Goal: Task Accomplishment & Management: Manage account settings

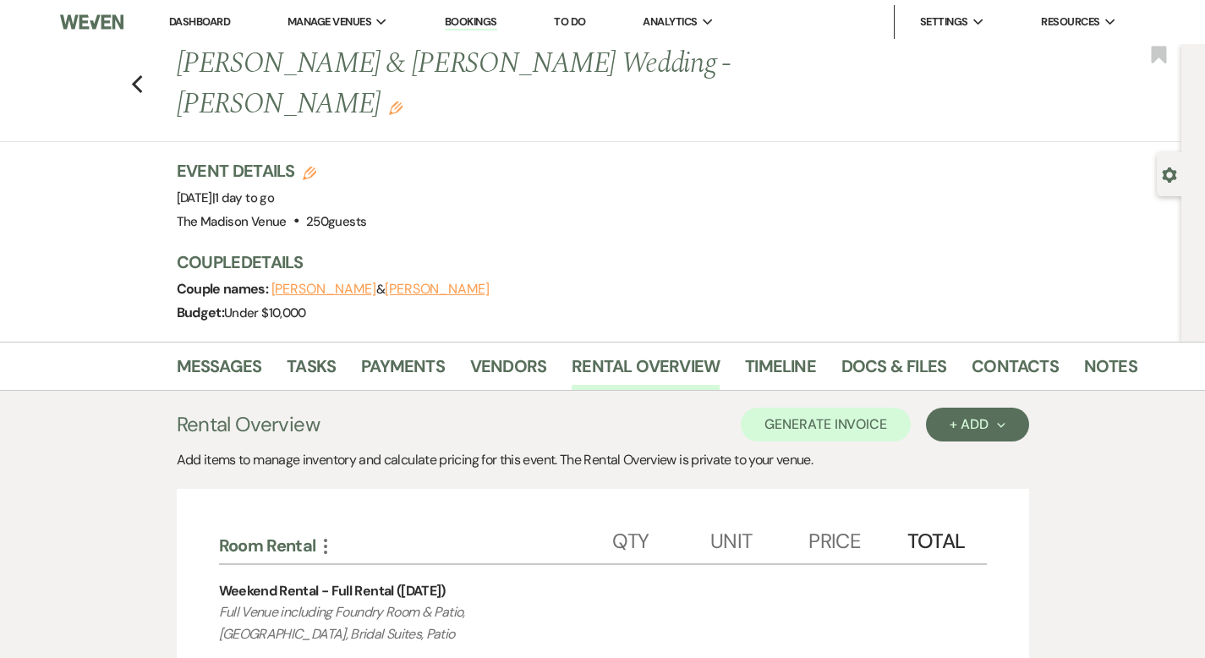
click at [194, 16] on link "Dashboard" at bounding box center [199, 21] width 61 height 14
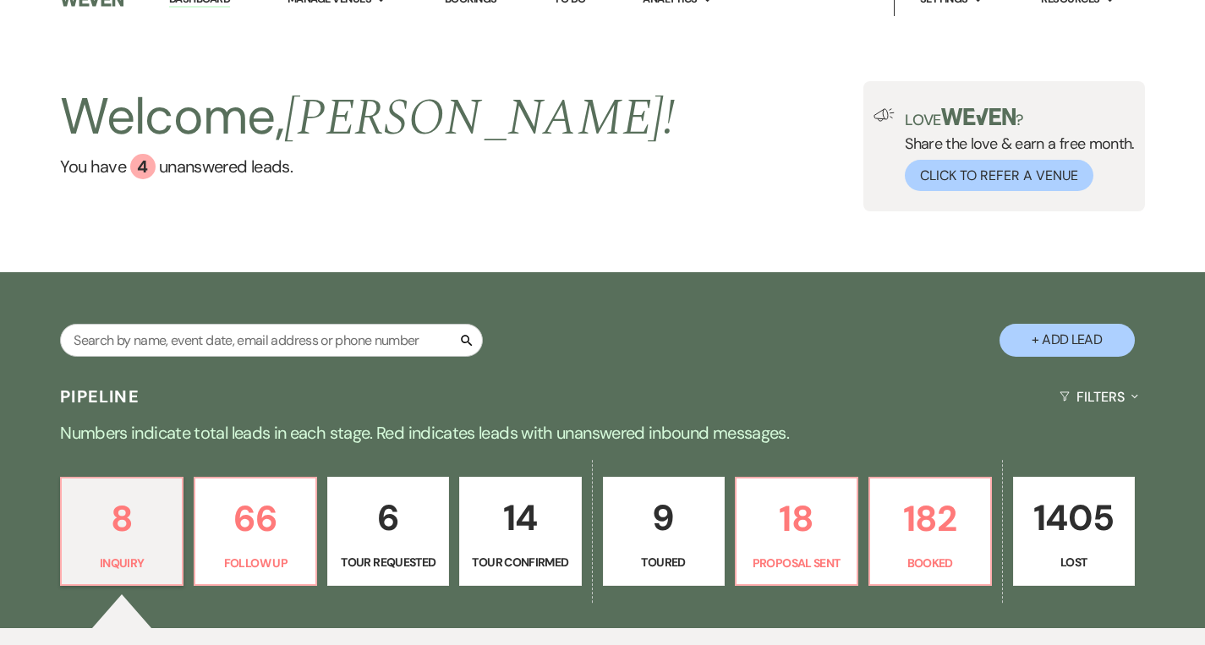
scroll to position [287, 0]
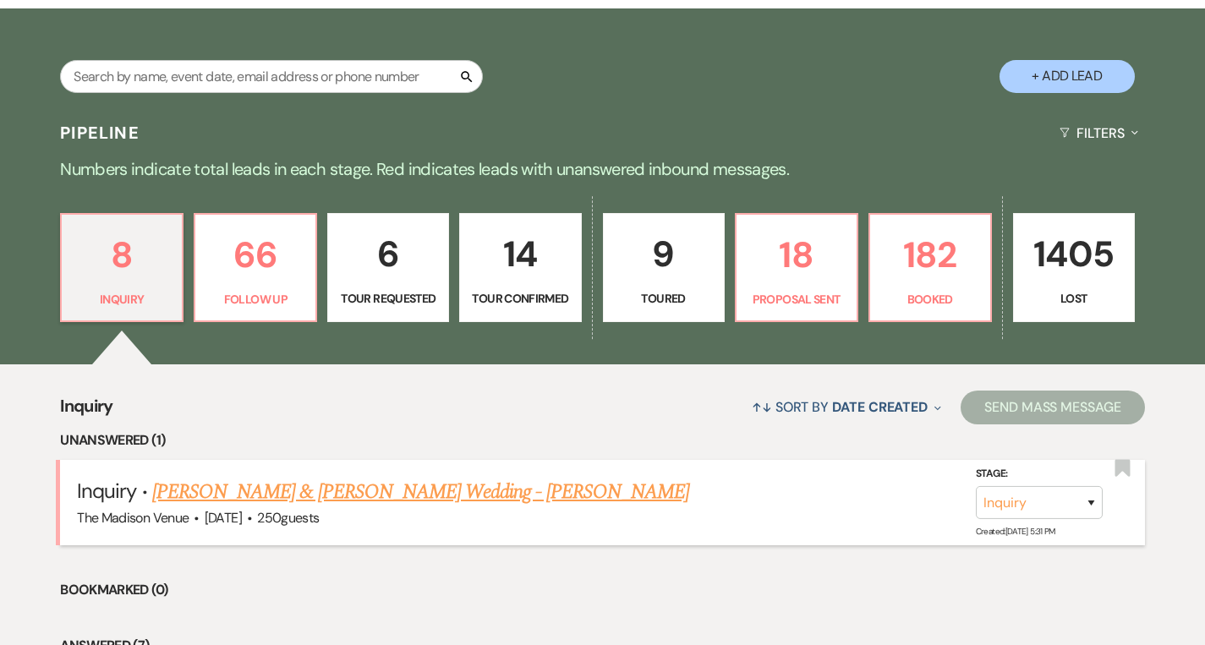
click at [358, 489] on link "[PERSON_NAME] & [PERSON_NAME] Wedding - [PERSON_NAME]" at bounding box center [420, 492] width 537 height 30
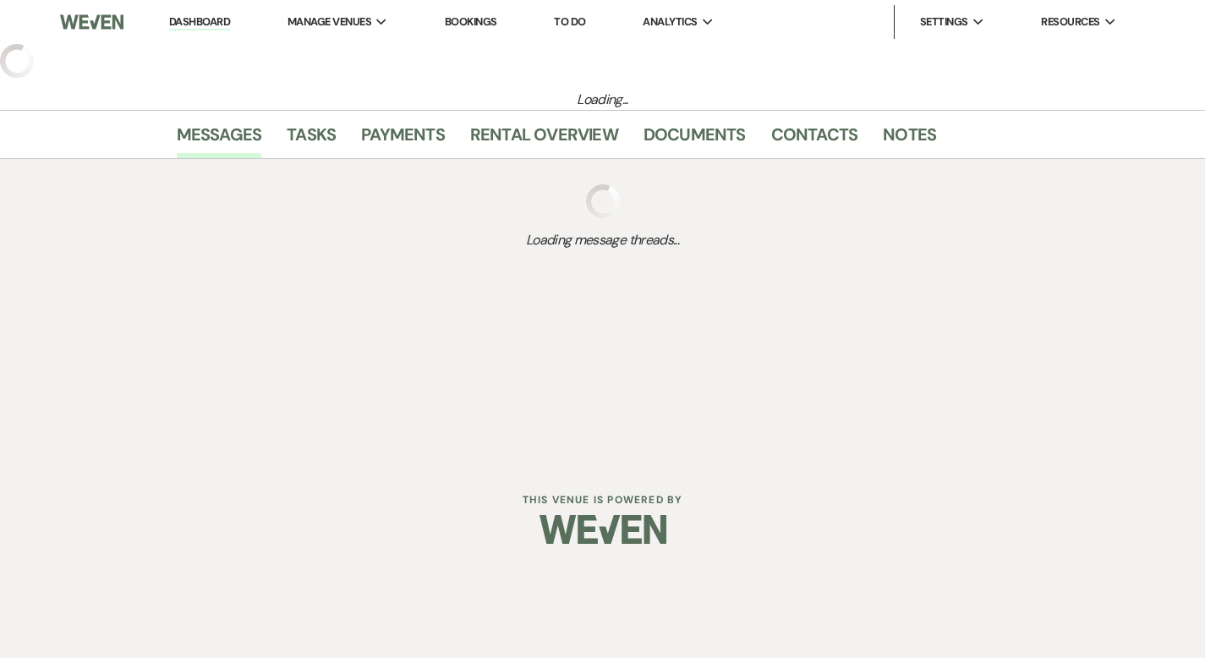
select select "5"
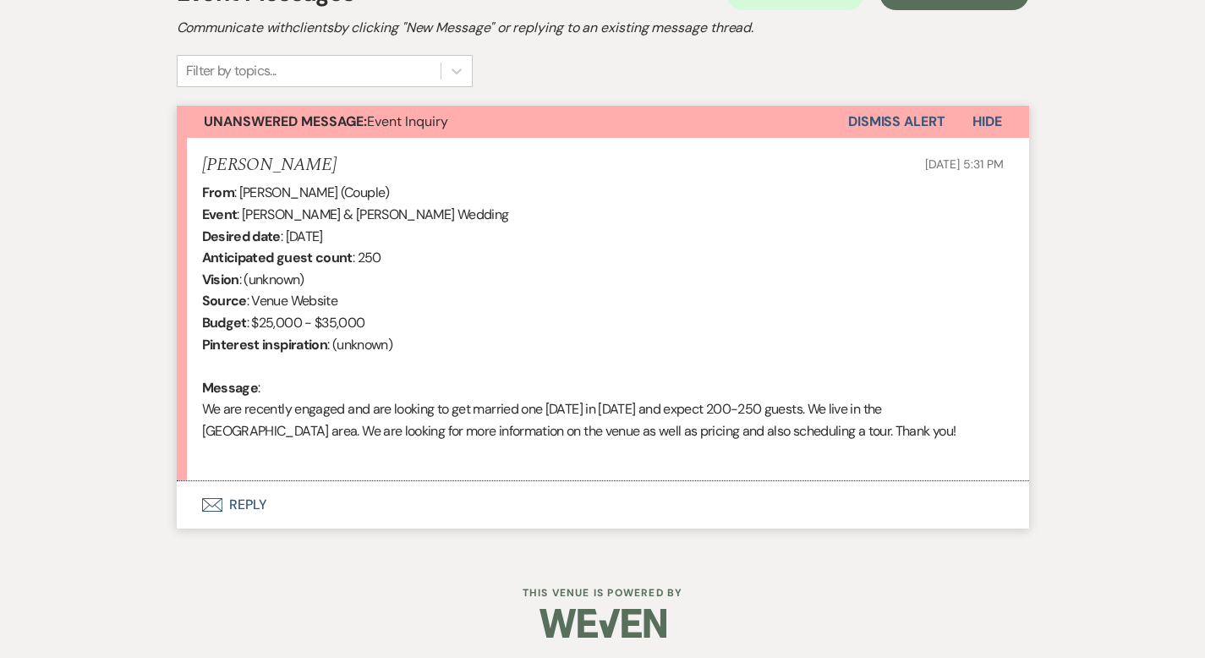
scroll to position [528, 0]
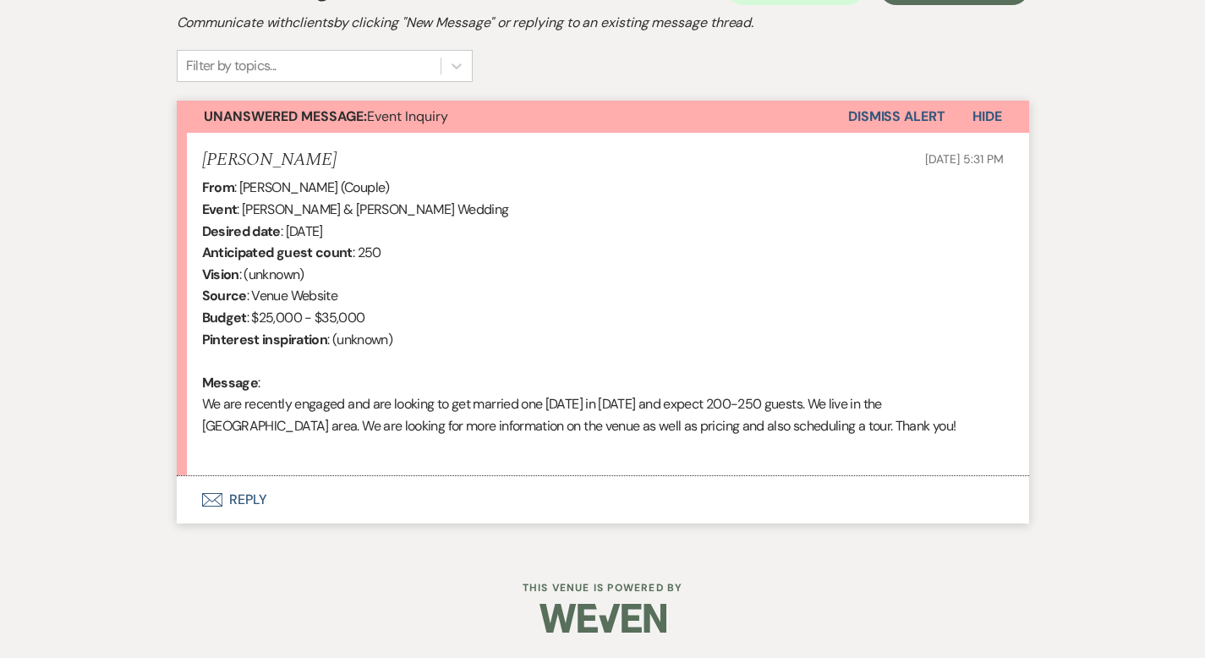
click at [211, 497] on button "Envelope Reply" at bounding box center [603, 499] width 852 height 47
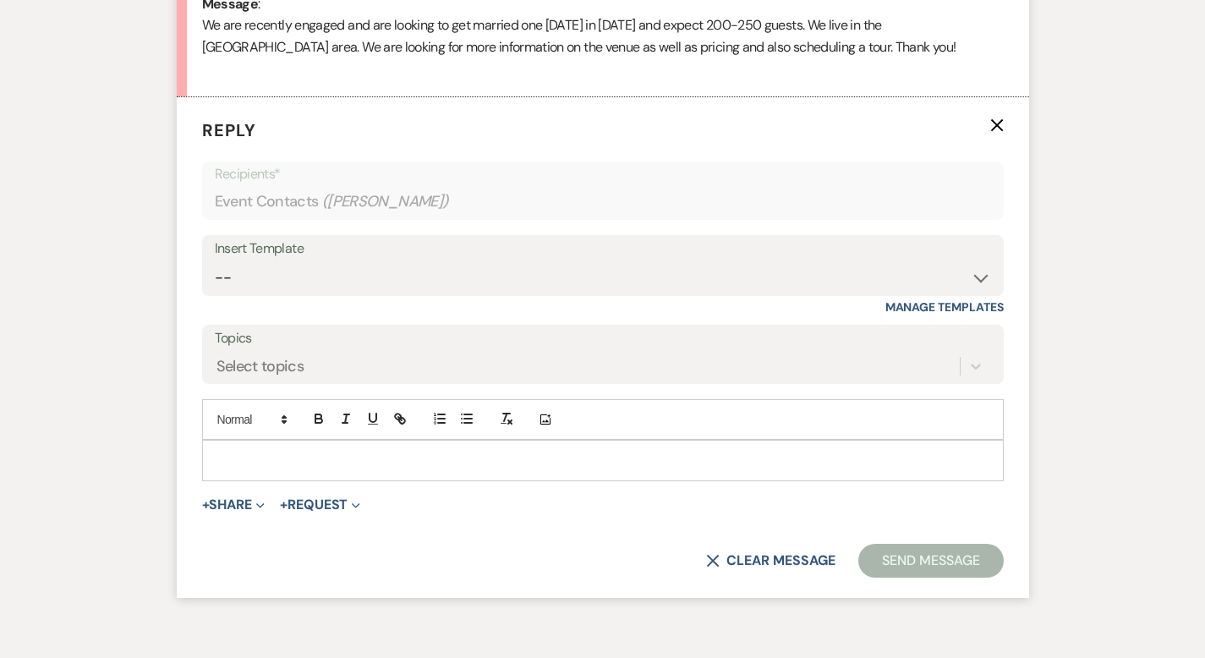
scroll to position [926, 0]
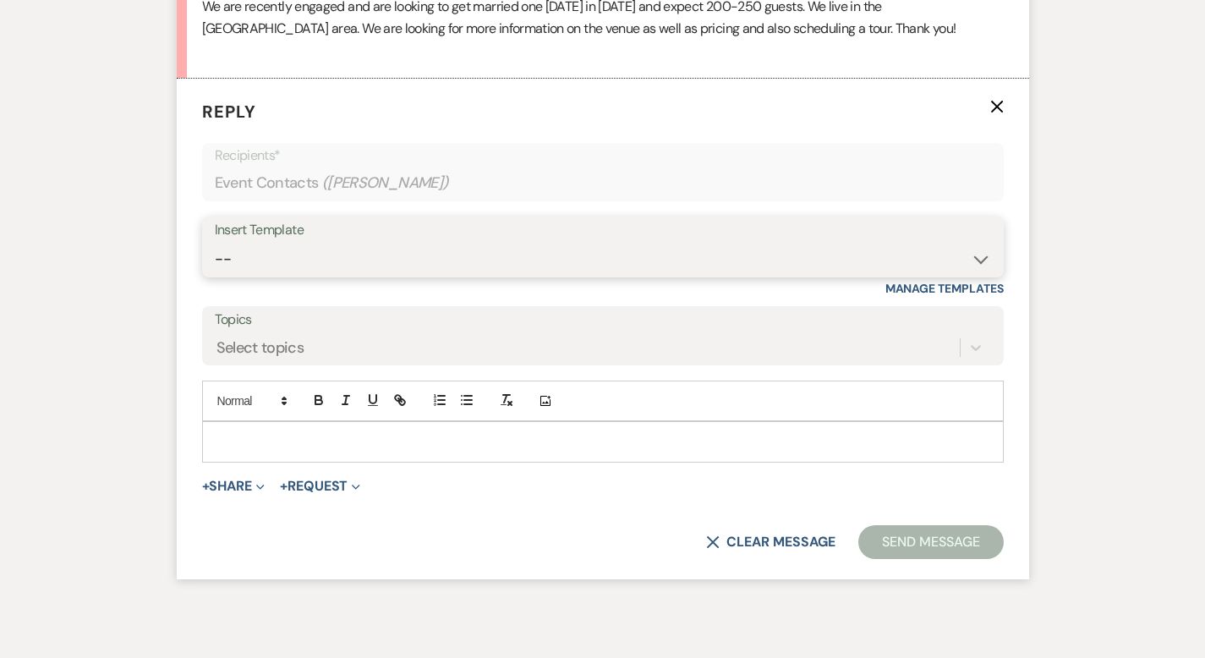
click at [260, 249] on select "-- Weven Planning Portal Introduction (Booked Events) Corporate Lead Follow Up …" at bounding box center [603, 259] width 776 height 33
select select "4631"
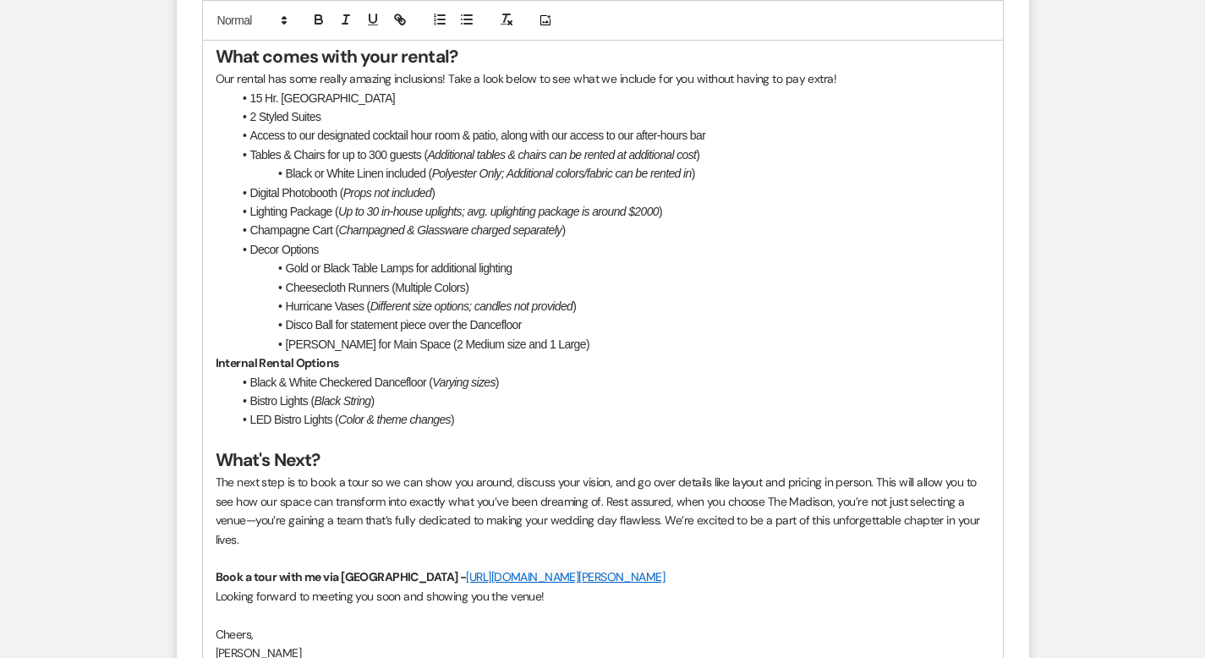
scroll to position [2088, 0]
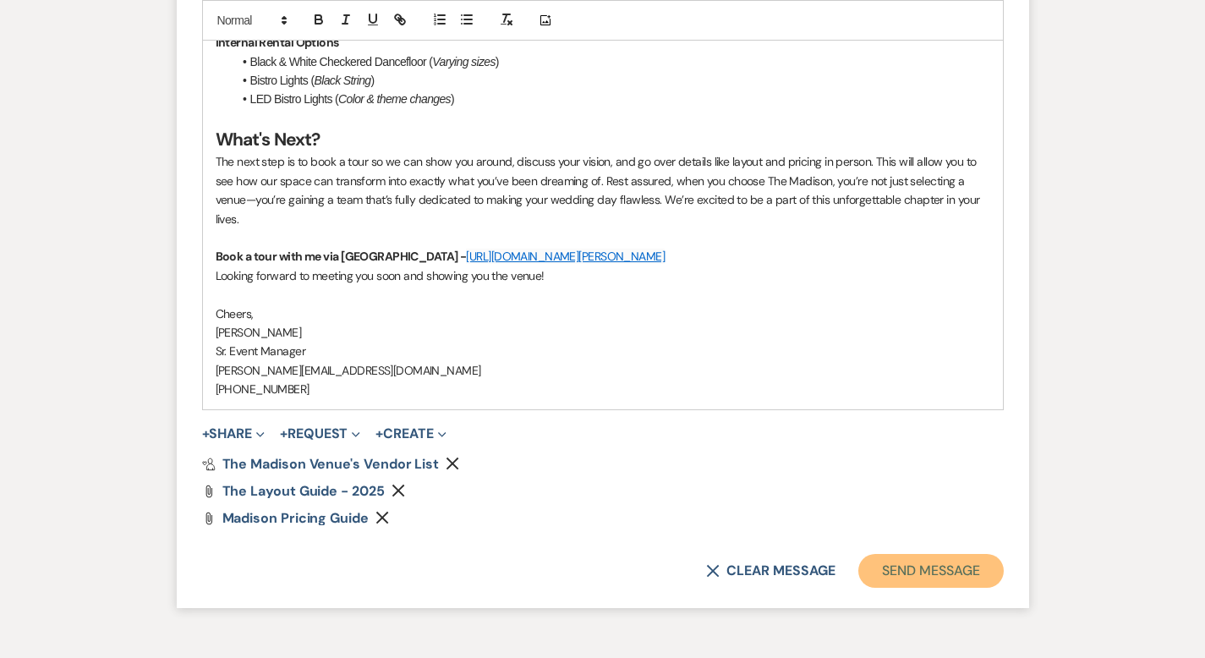
click at [962, 554] on button "Send Message" at bounding box center [930, 571] width 145 height 34
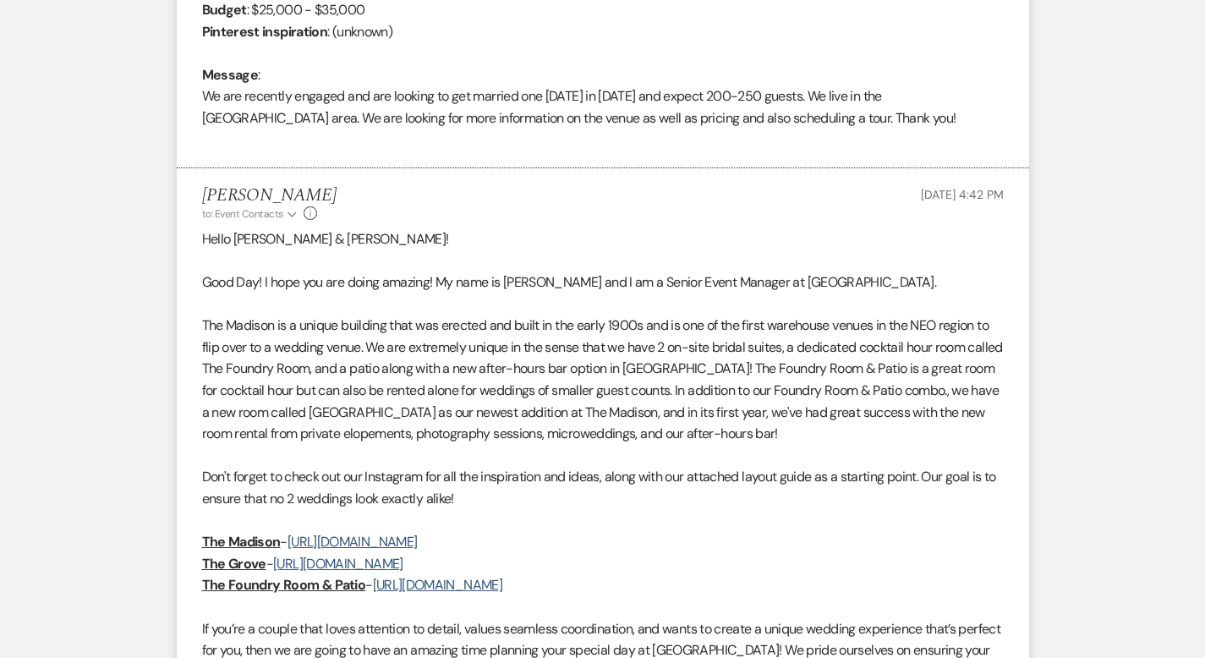
scroll to position [0, 0]
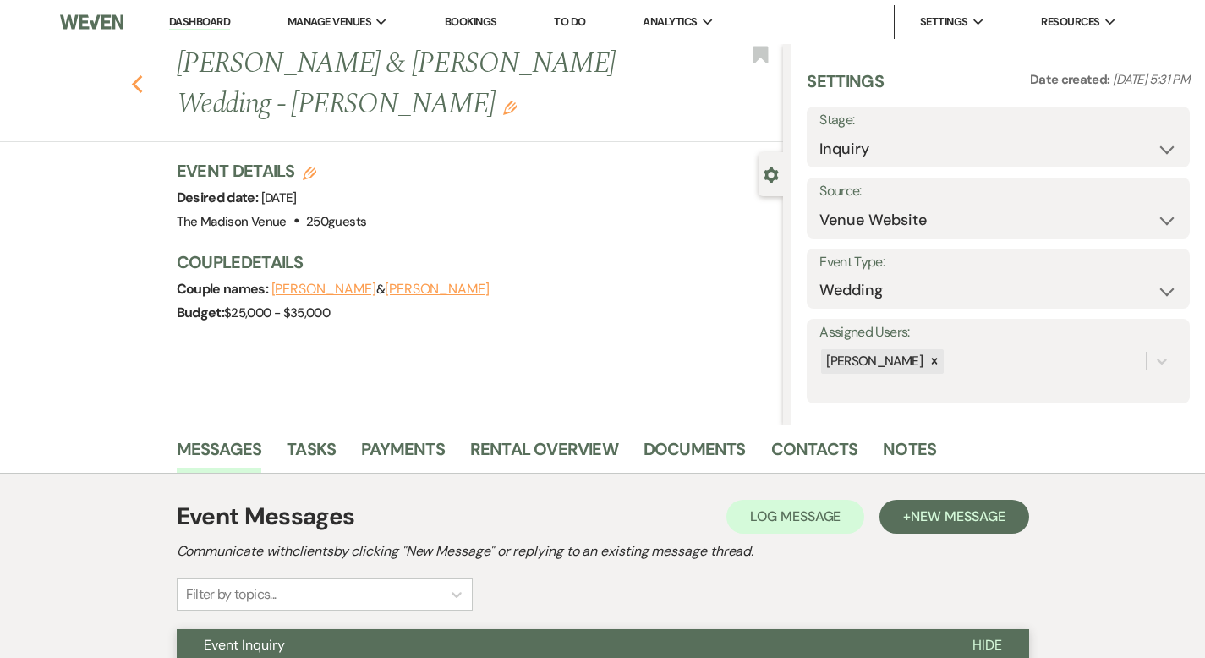
click at [131, 74] on icon "Previous" at bounding box center [137, 84] width 13 height 20
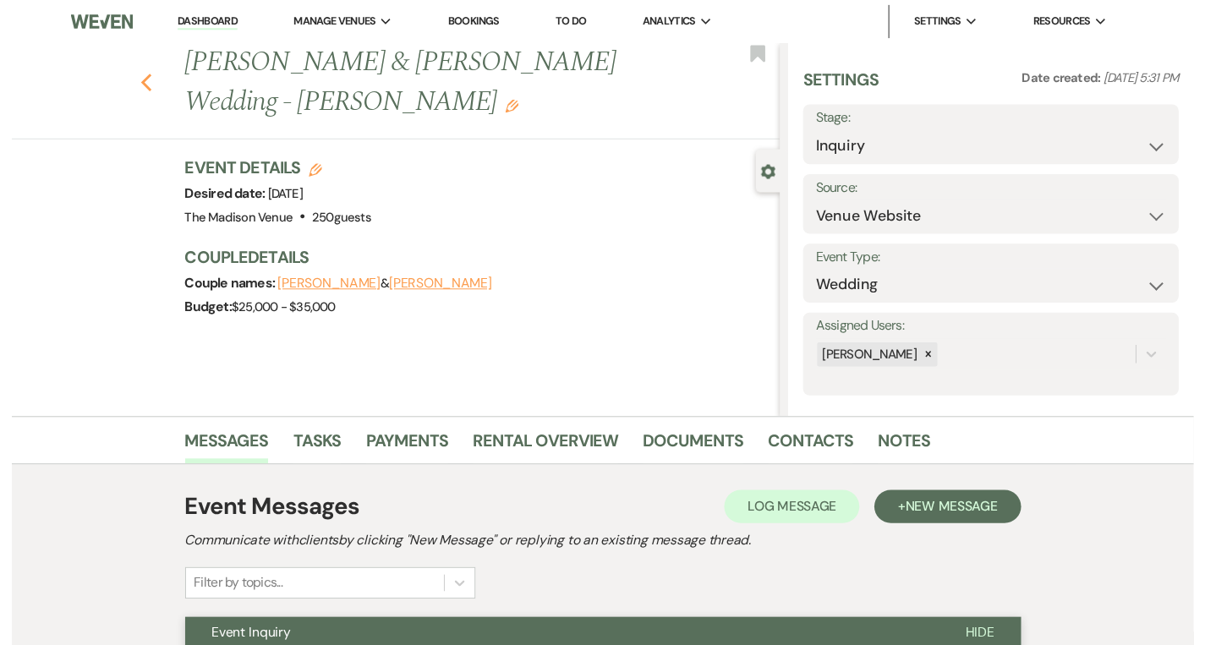
scroll to position [287, 0]
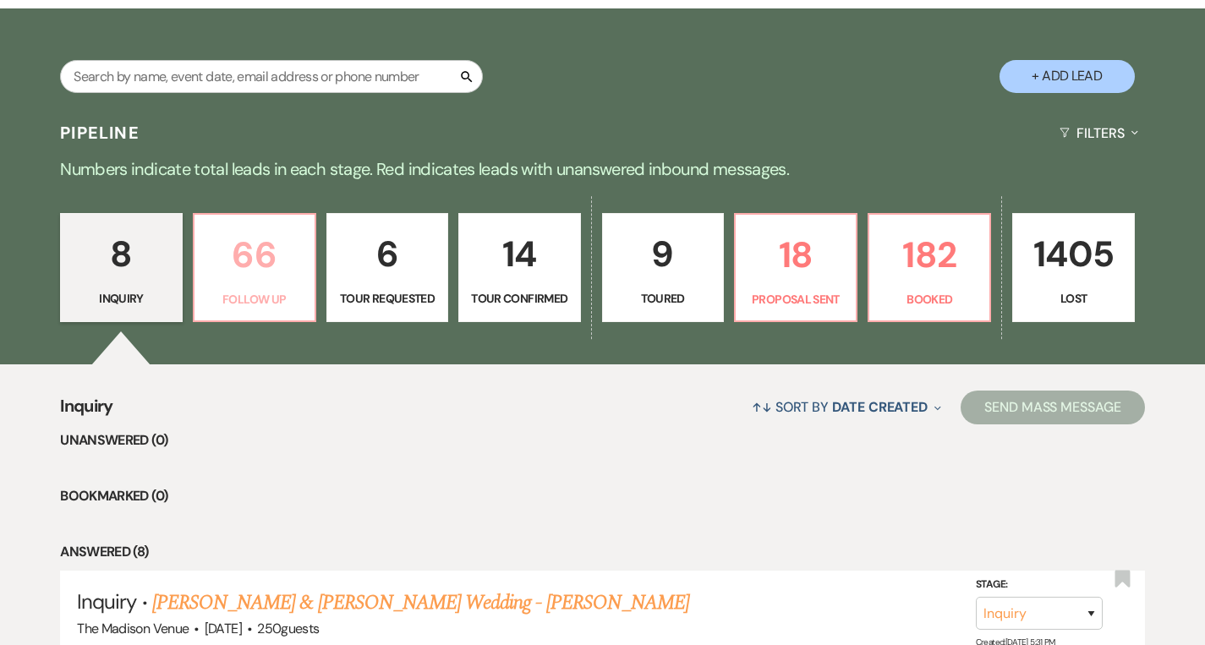
click at [299, 265] on p "66" at bounding box center [255, 255] width 100 height 57
select select "9"
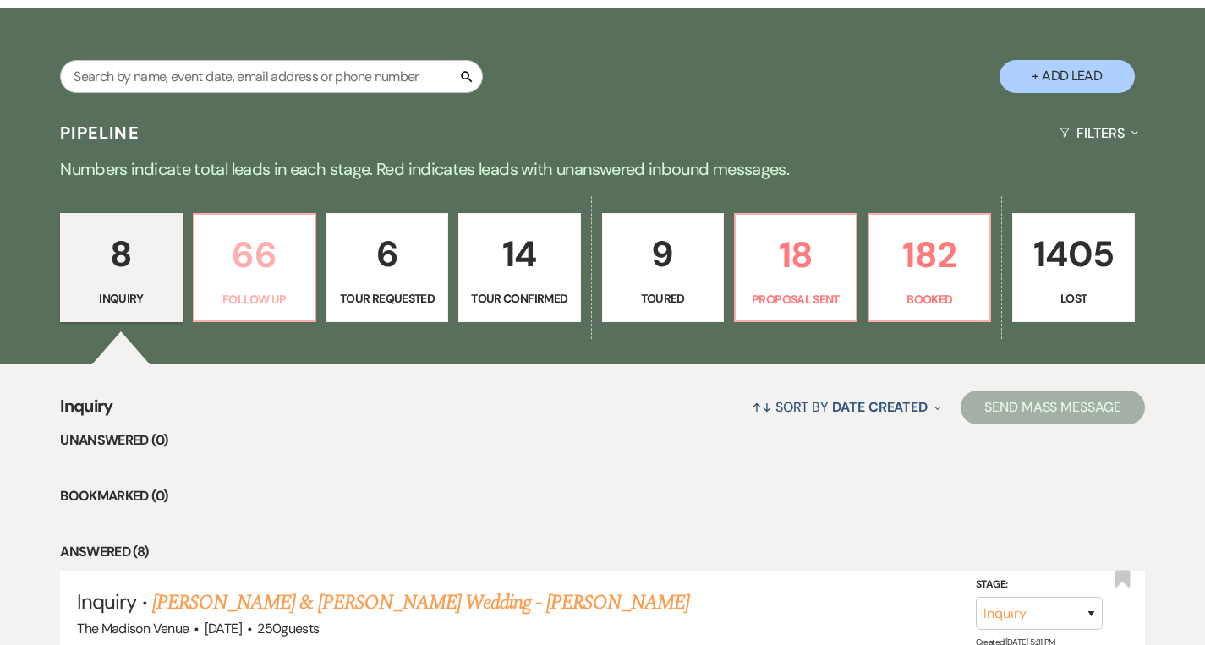
select select "9"
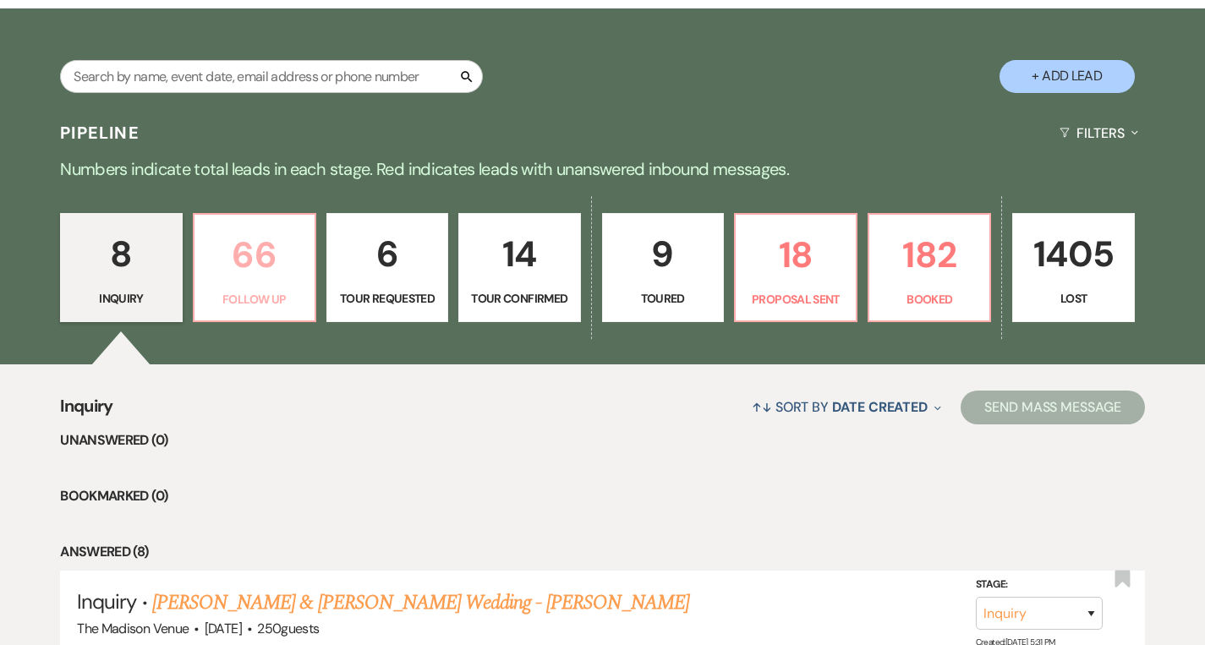
select select "9"
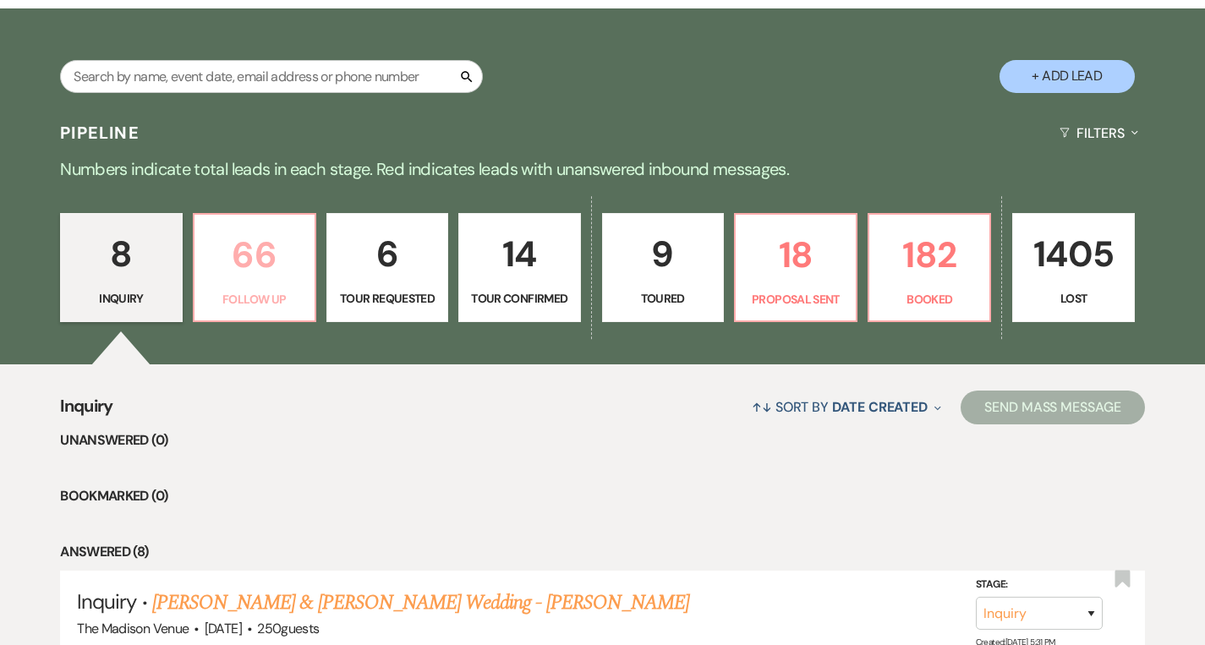
select select "9"
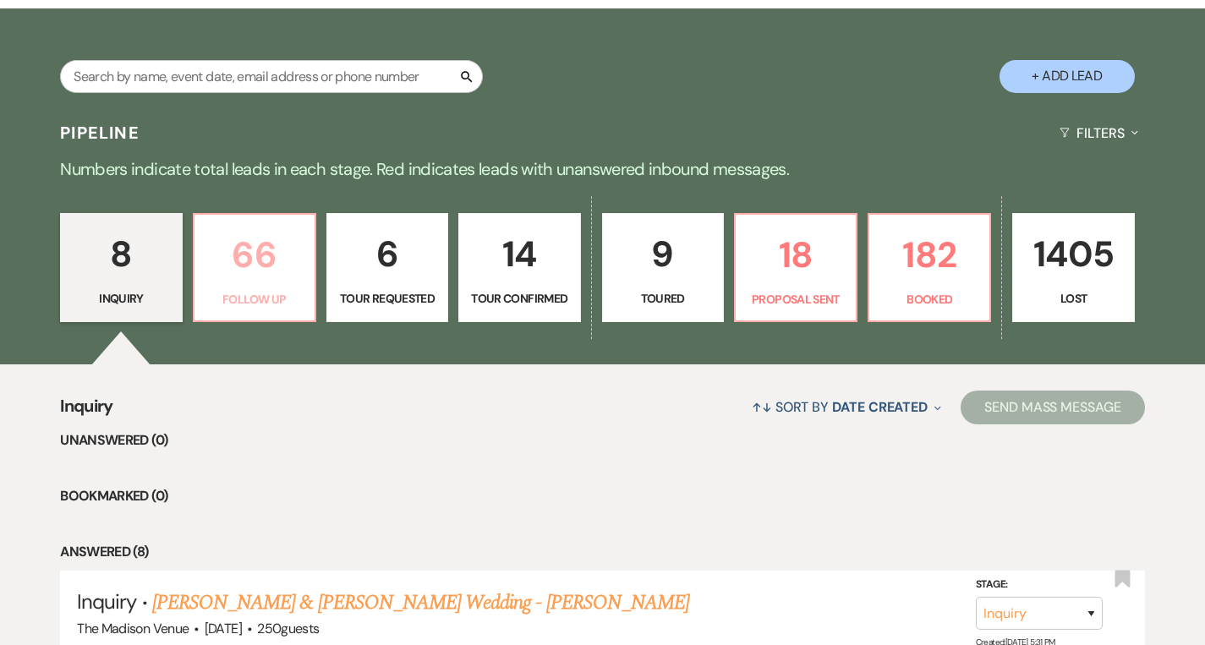
select select "9"
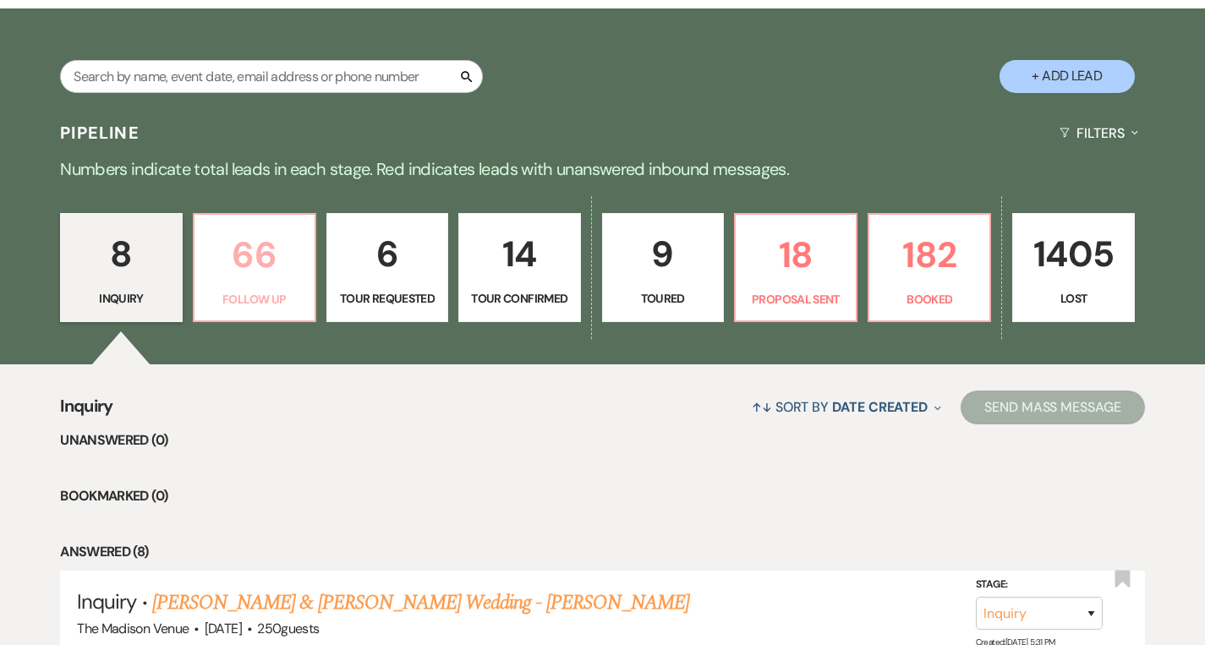
select select "9"
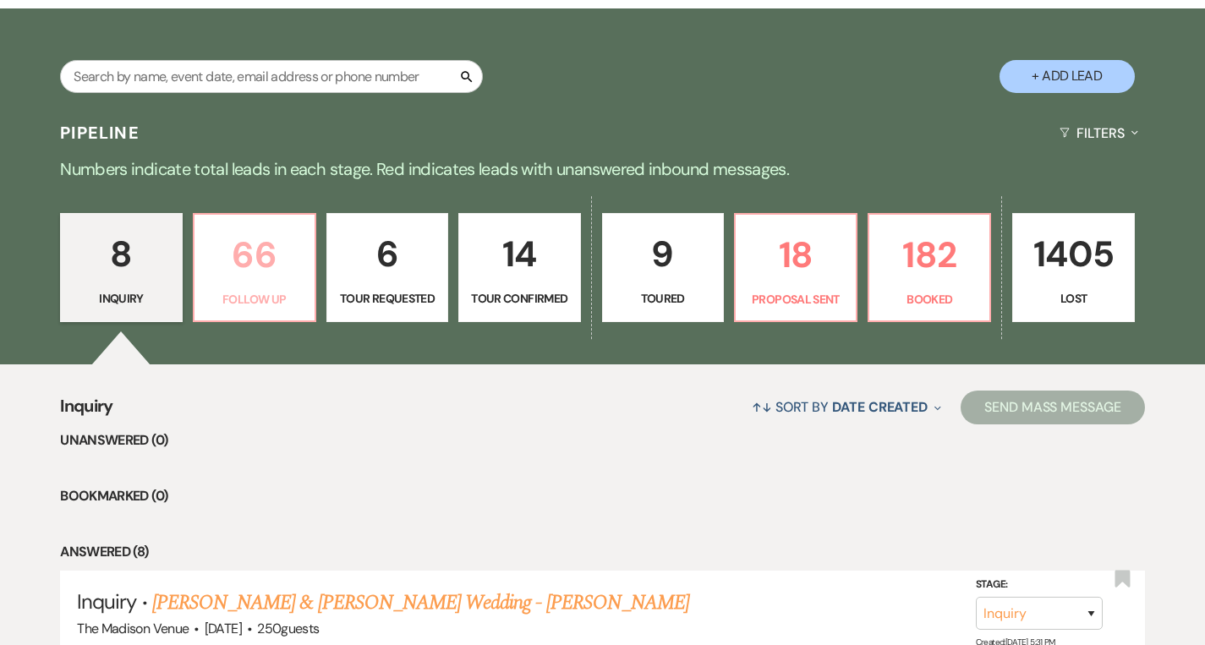
select select "9"
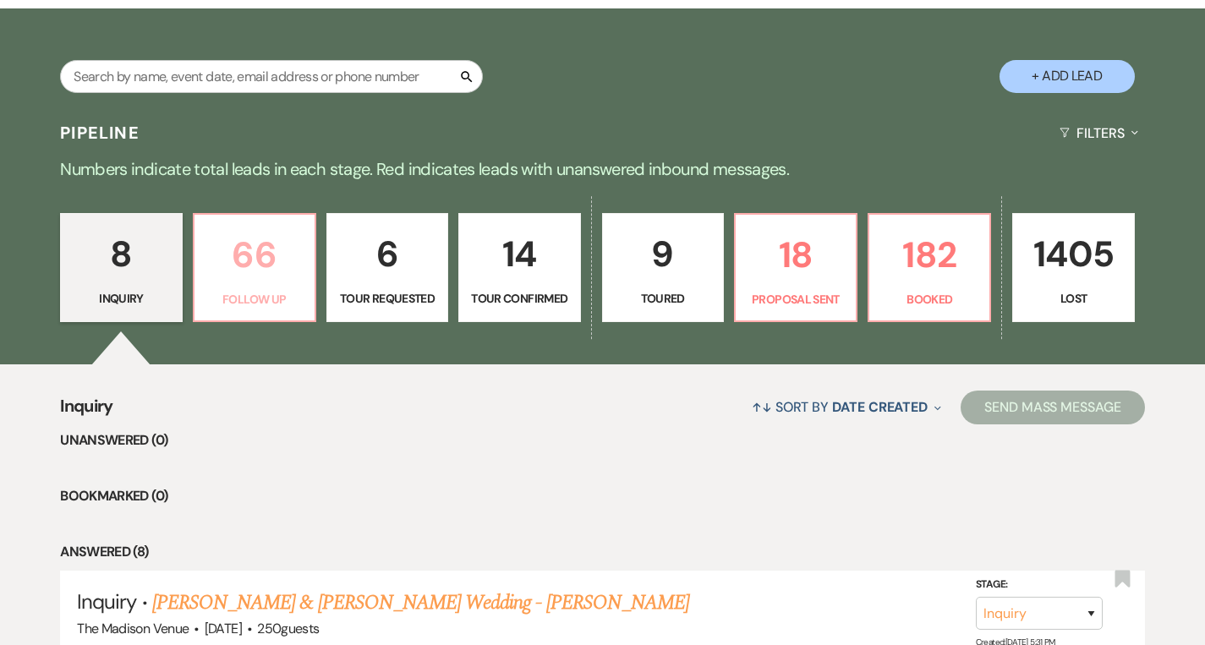
select select "9"
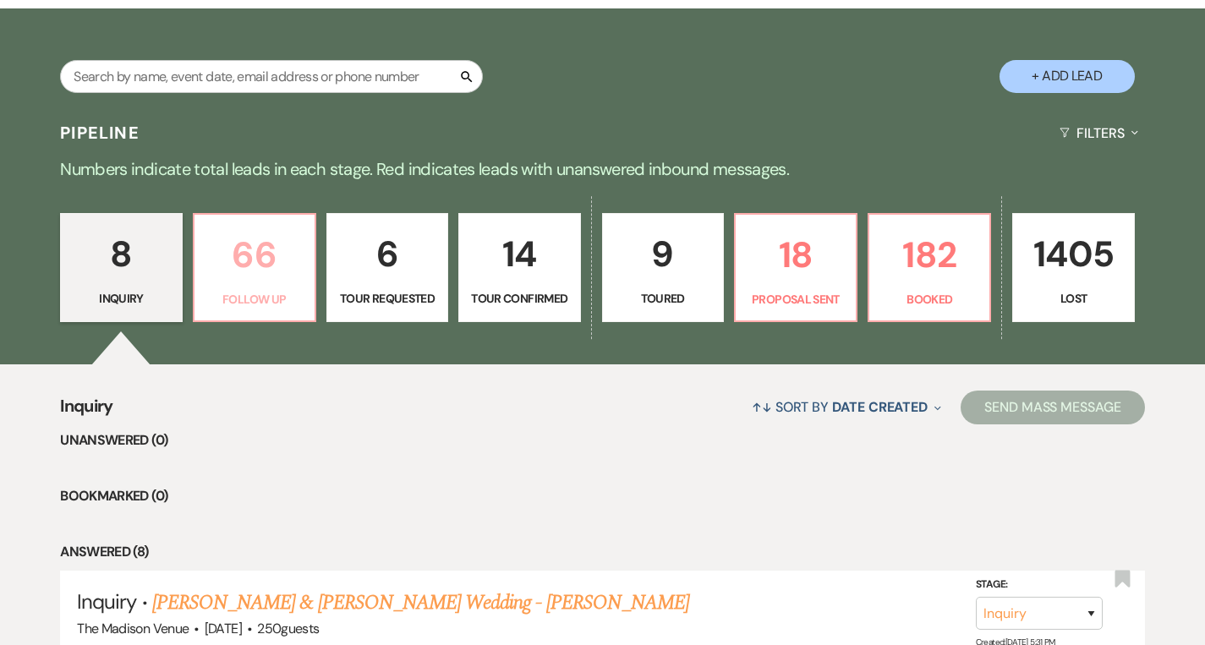
select select "9"
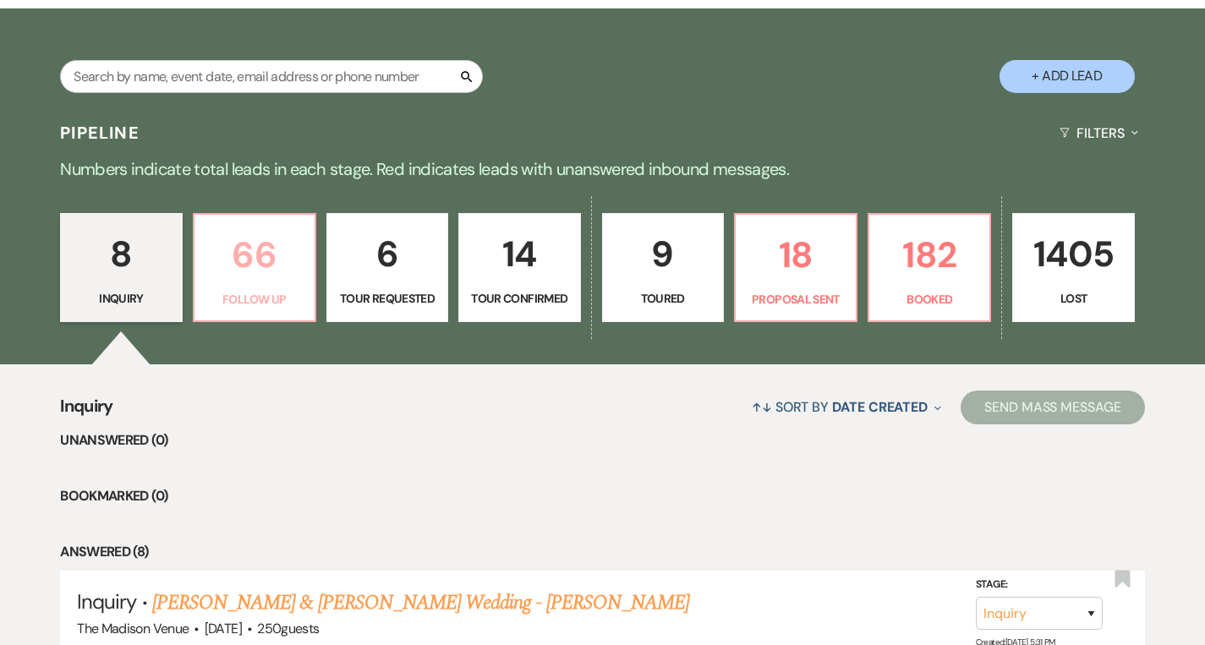
select select "9"
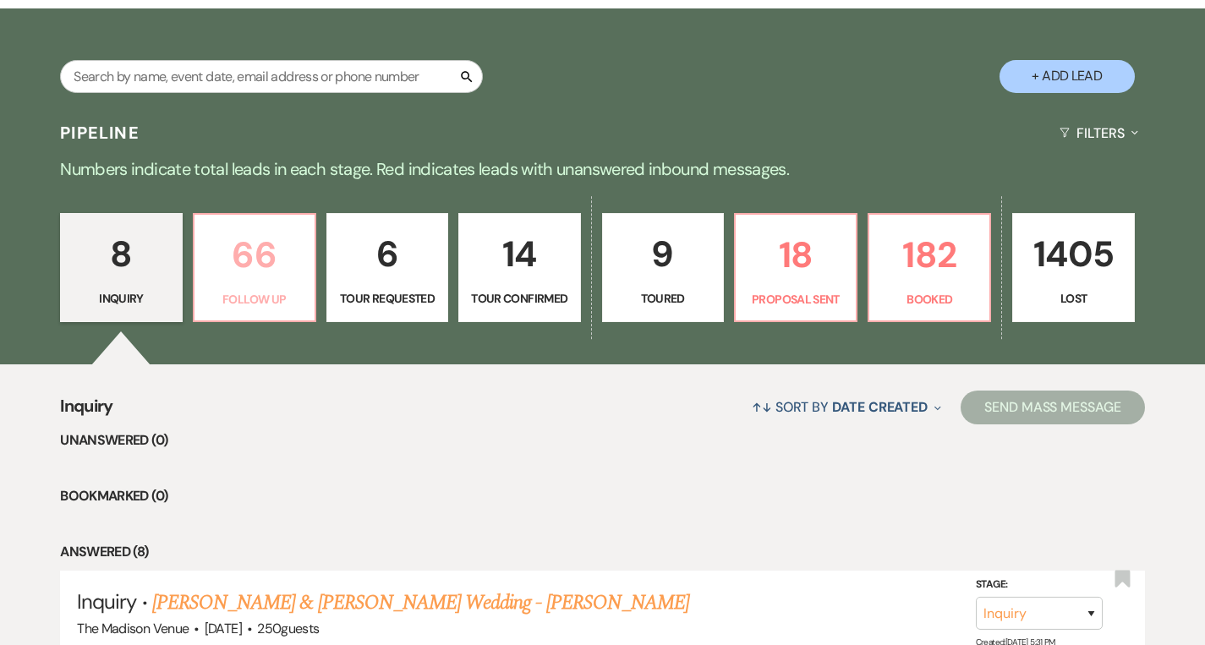
select select "9"
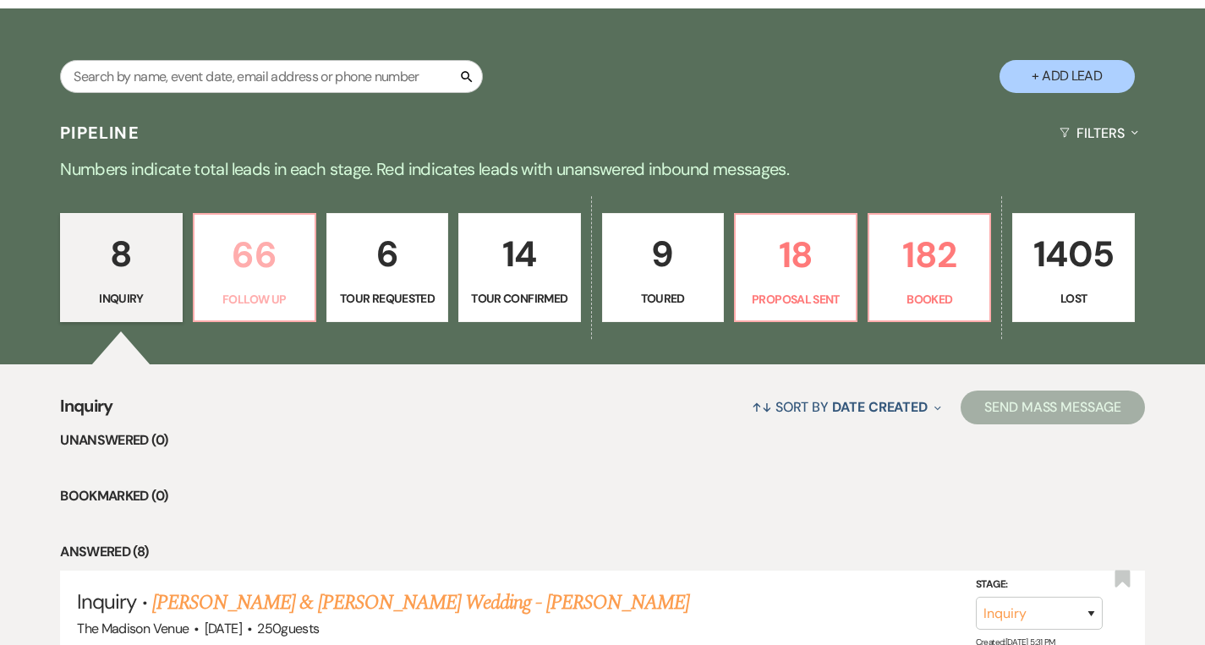
select select "9"
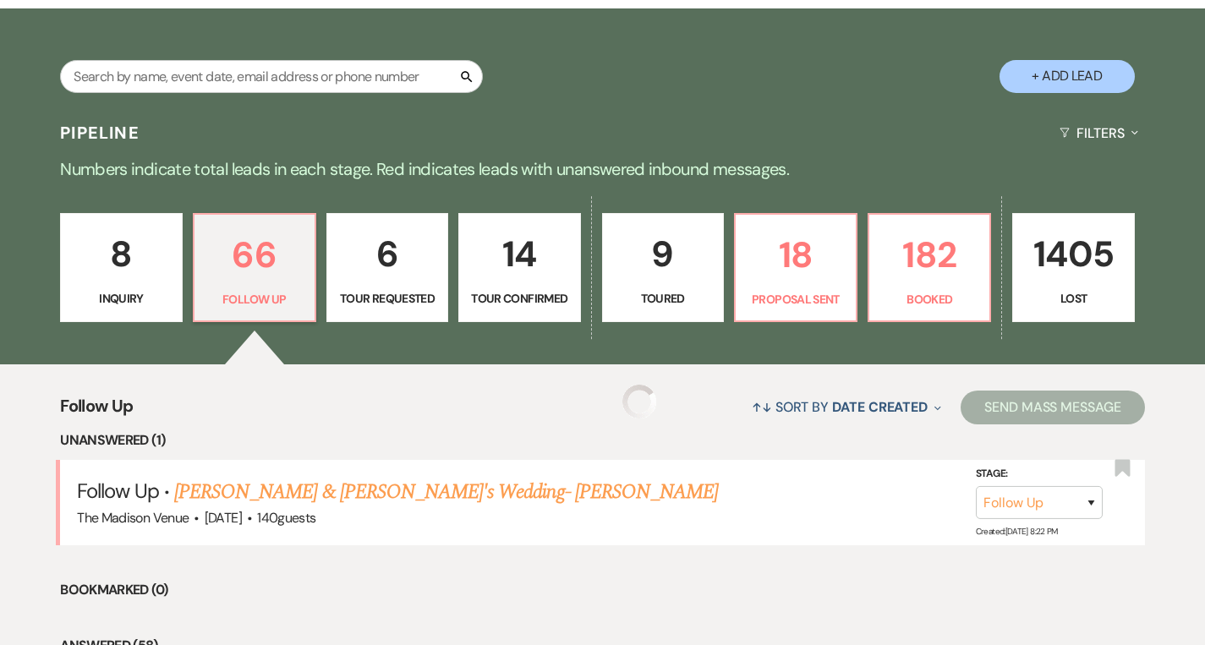
select select "9"
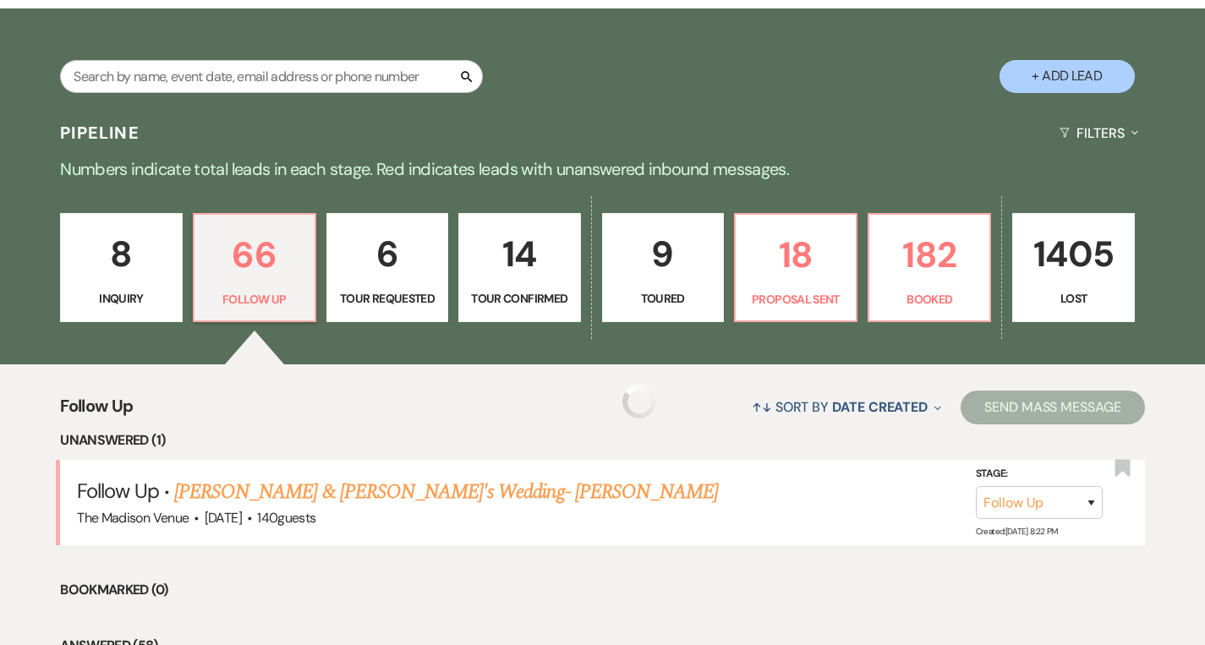
select select "9"
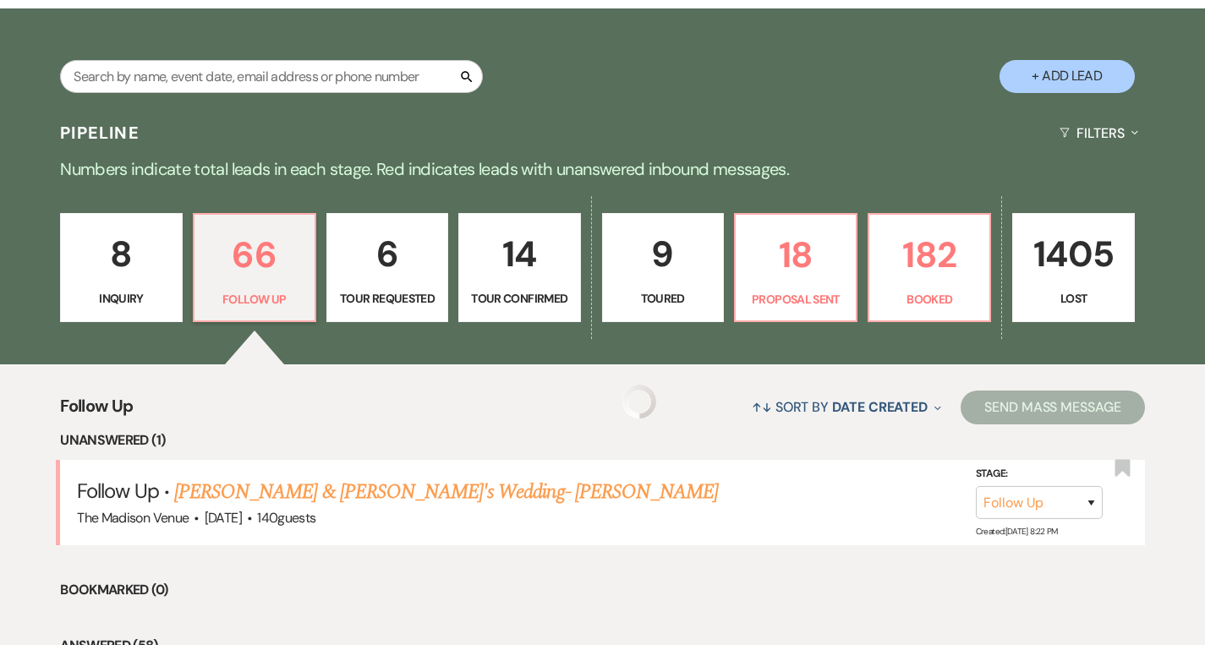
select select "9"
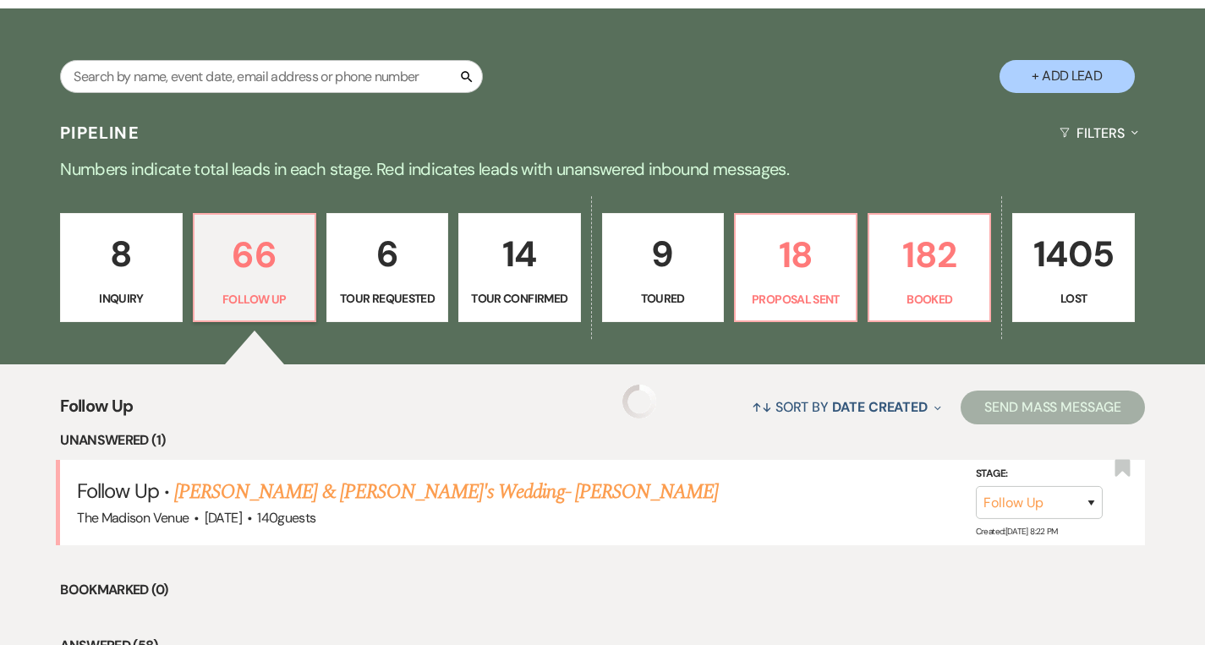
select select "9"
click at [347, 495] on link "[PERSON_NAME] & [PERSON_NAME]'s Wedding - [PERSON_NAME]" at bounding box center [448, 492] width 548 height 30
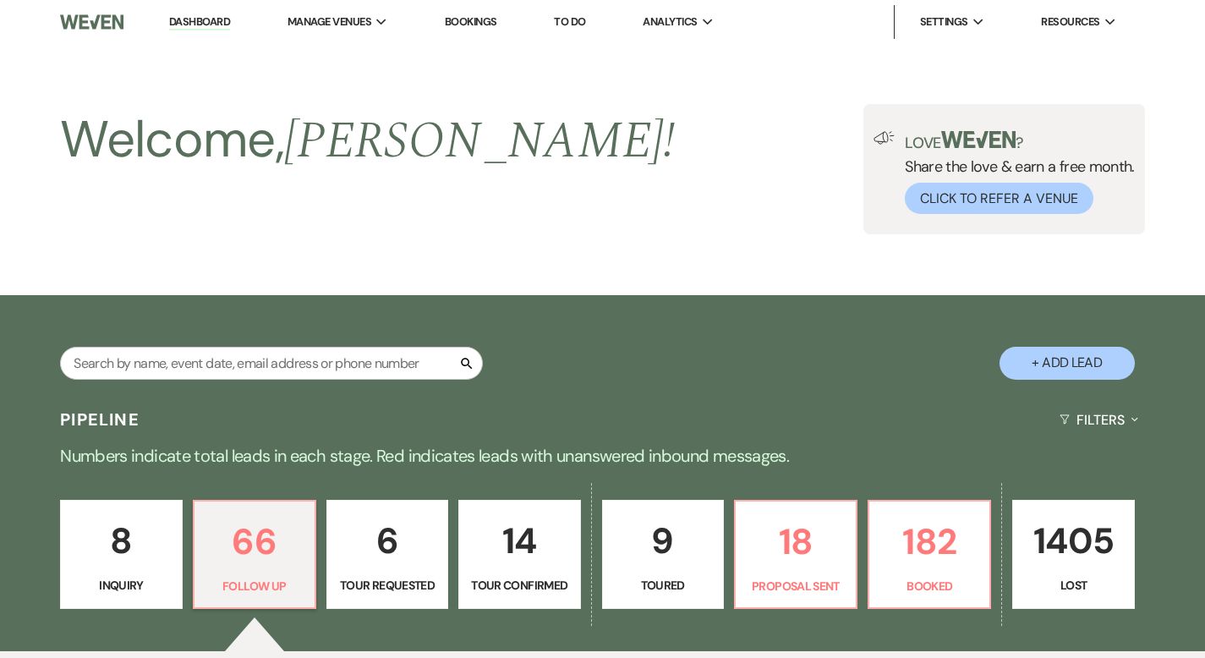
select select "9"
select select "5"
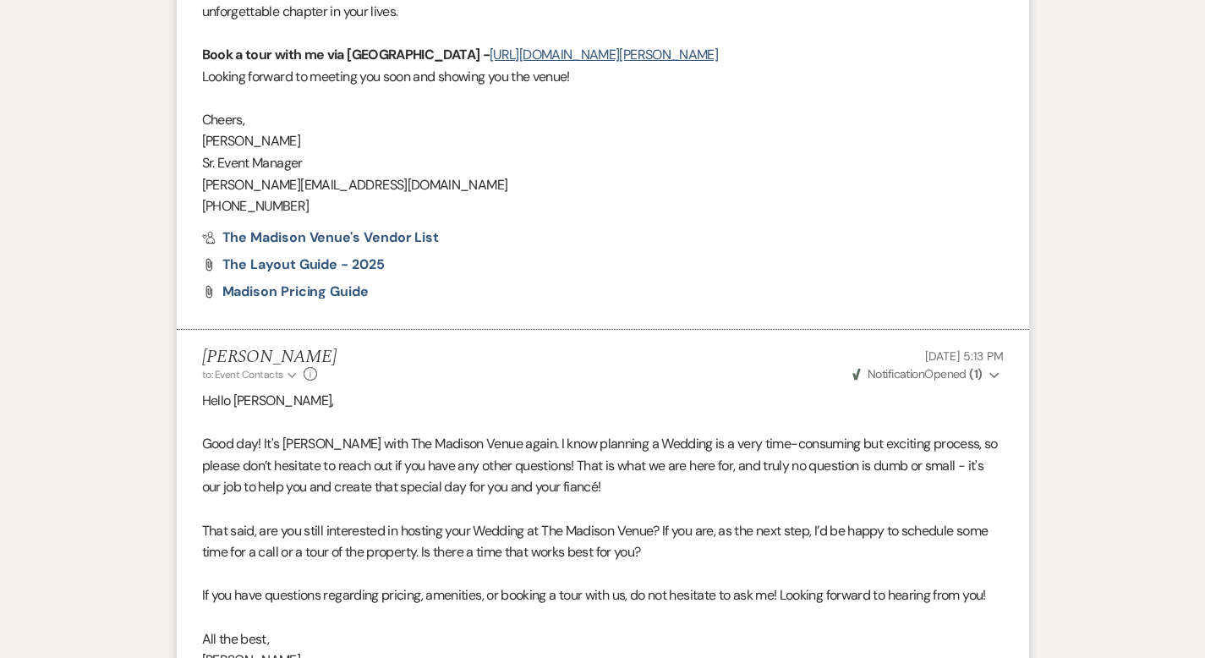
scroll to position [2450, 0]
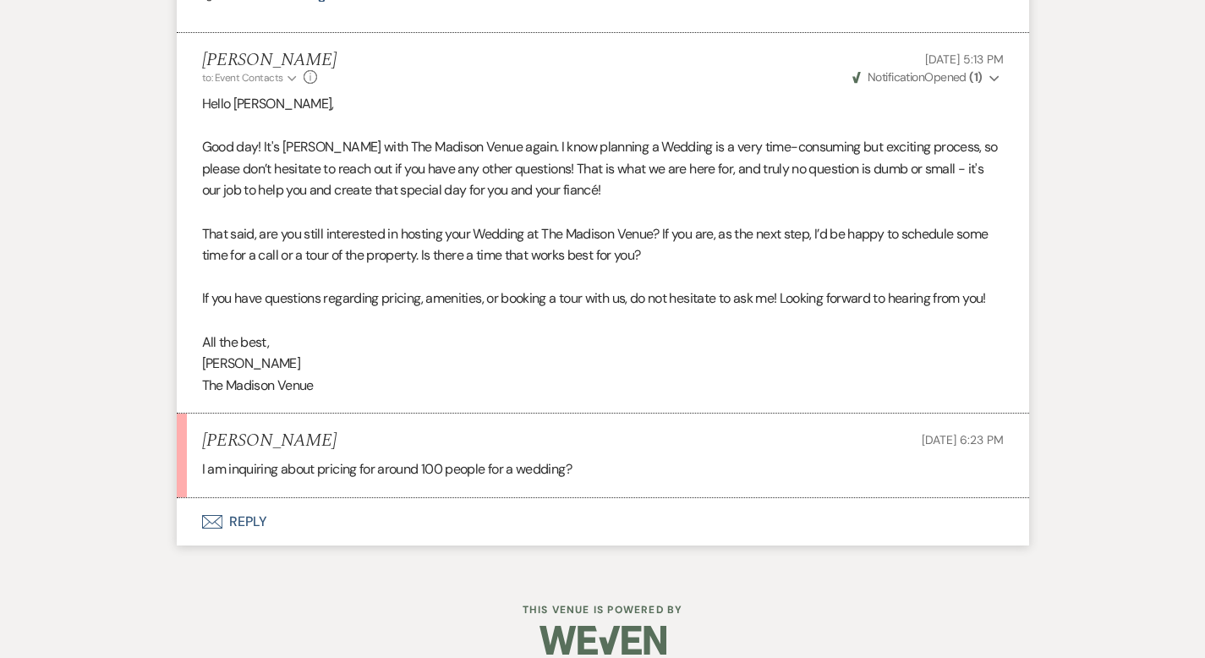
click at [198, 498] on button "Envelope Reply" at bounding box center [603, 521] width 852 height 47
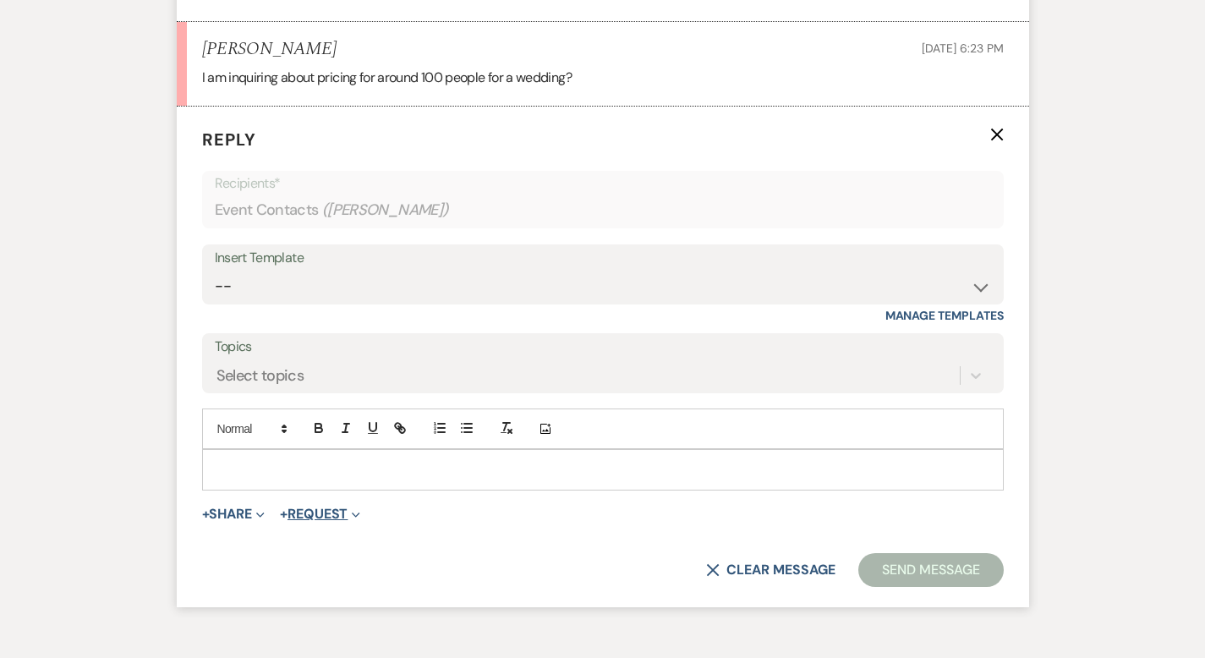
scroll to position [2848, 0]
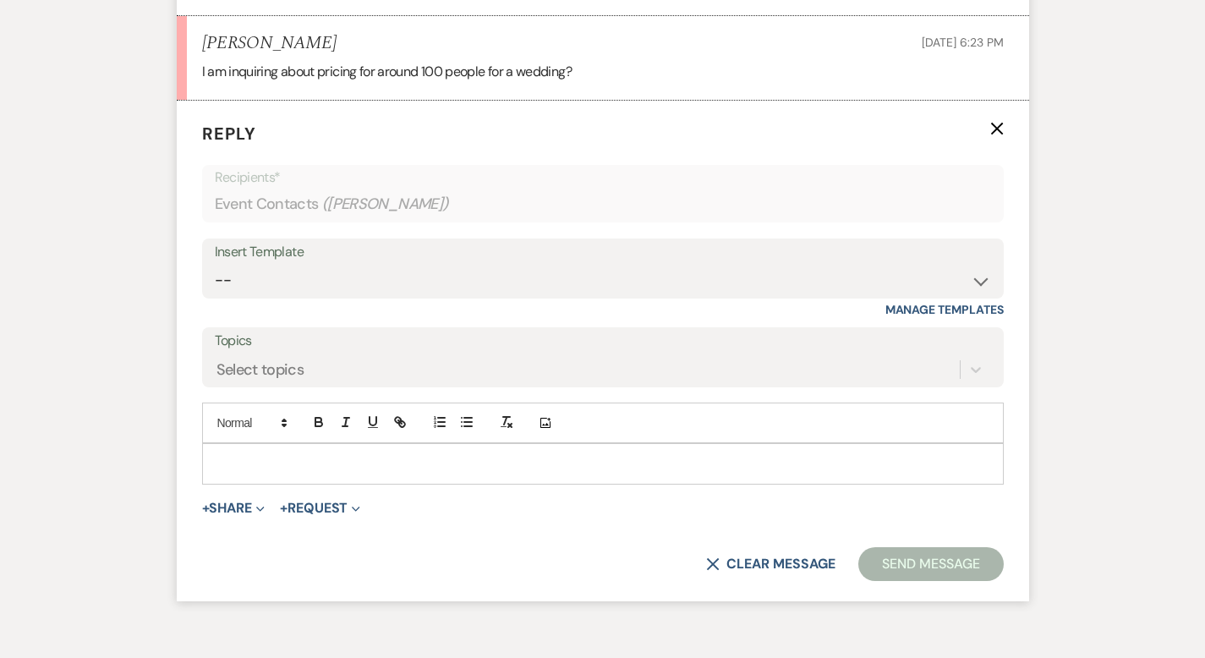
click at [220, 454] on p at bounding box center [603, 463] width 774 height 19
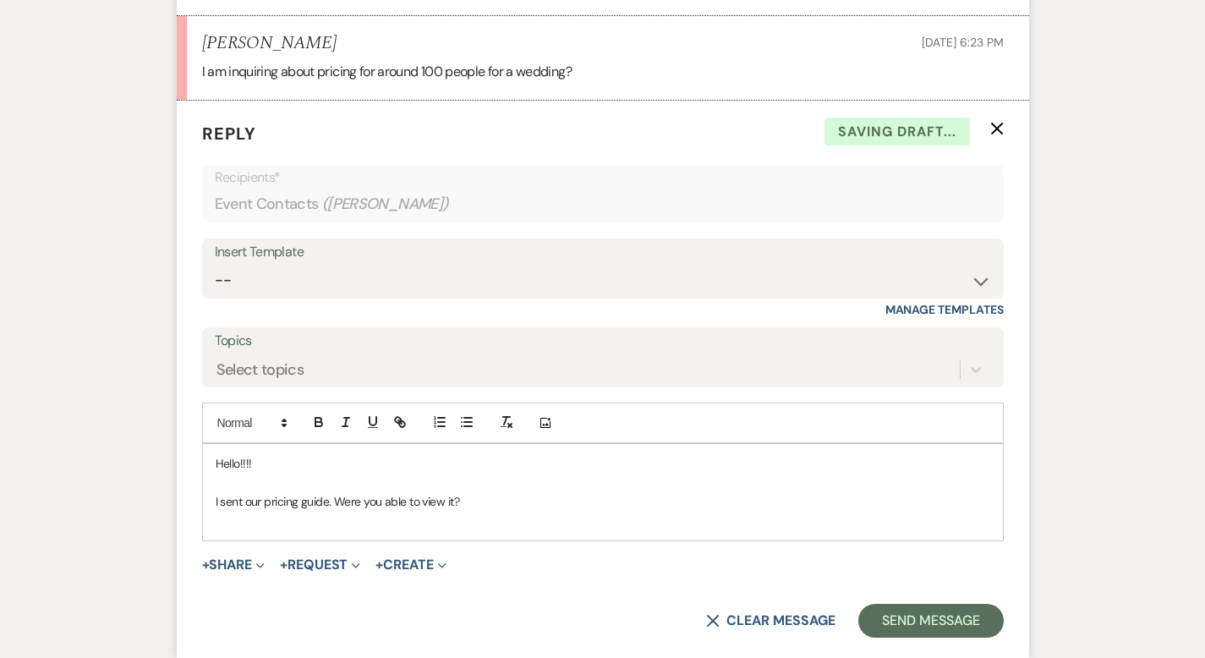
click at [483, 492] on p "I sent our pricing guide. Were you able to view it?" at bounding box center [603, 501] width 774 height 19
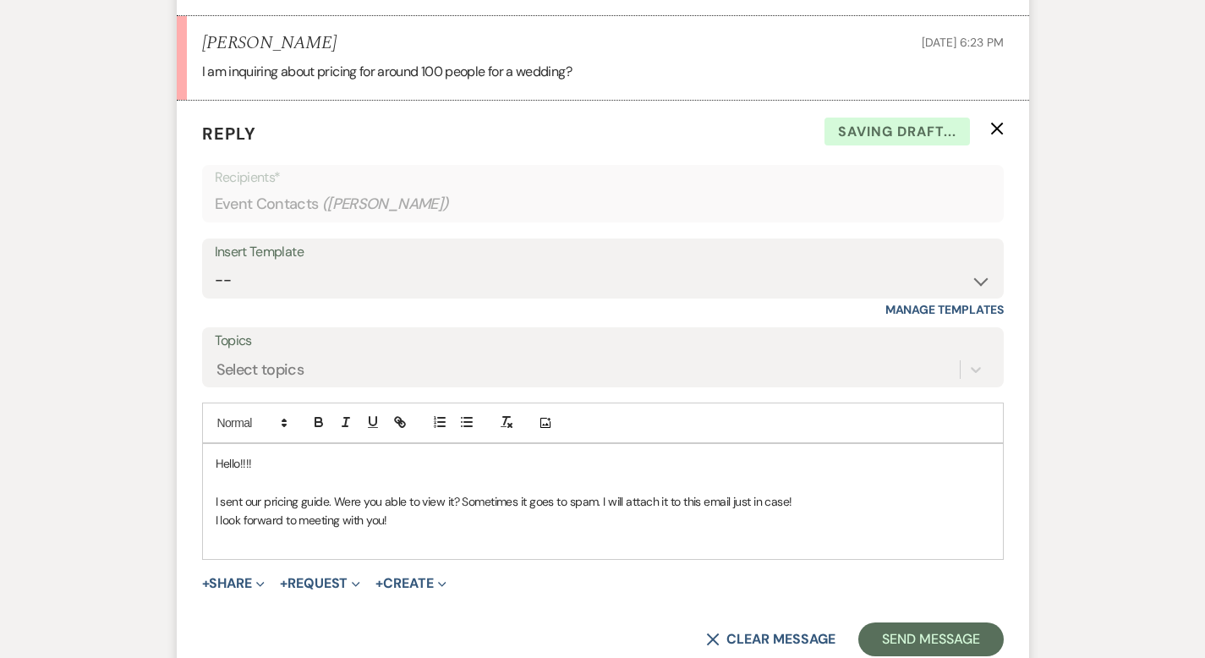
click at [347, 511] on p "I look forward to meeting with you!" at bounding box center [603, 520] width 774 height 19
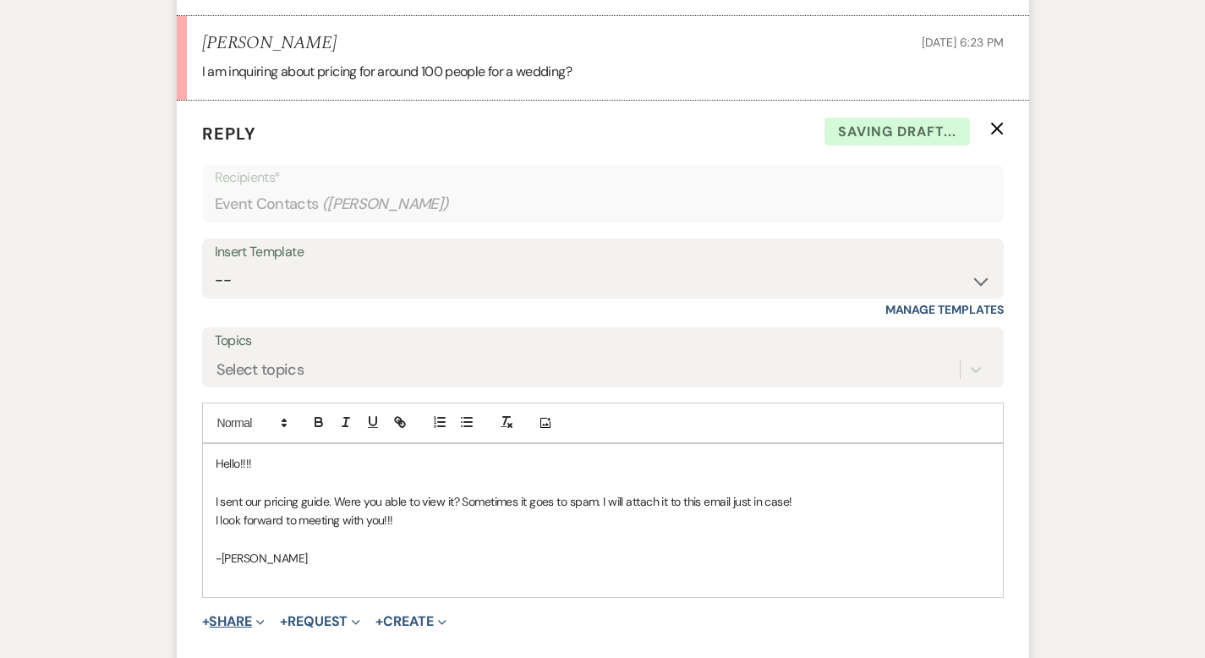
click at [202, 615] on button "+ Share Expand" at bounding box center [233, 622] width 63 height 14
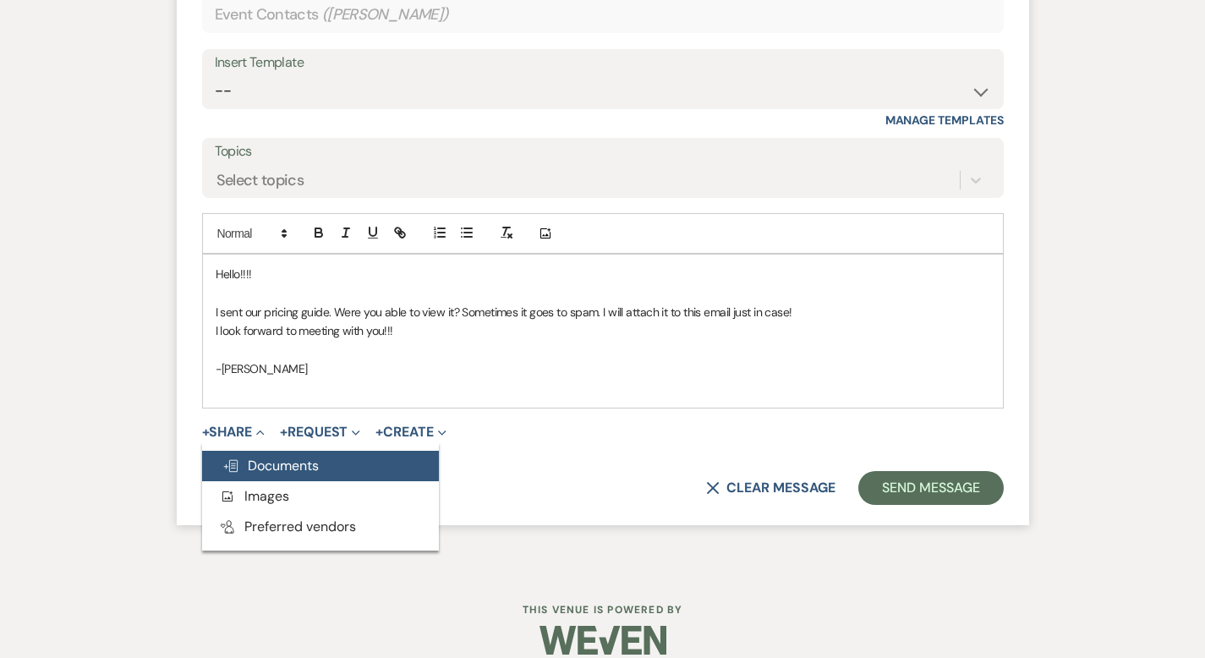
click at [240, 456] on span "Doc Upload Documents" at bounding box center [270, 465] width 96 height 18
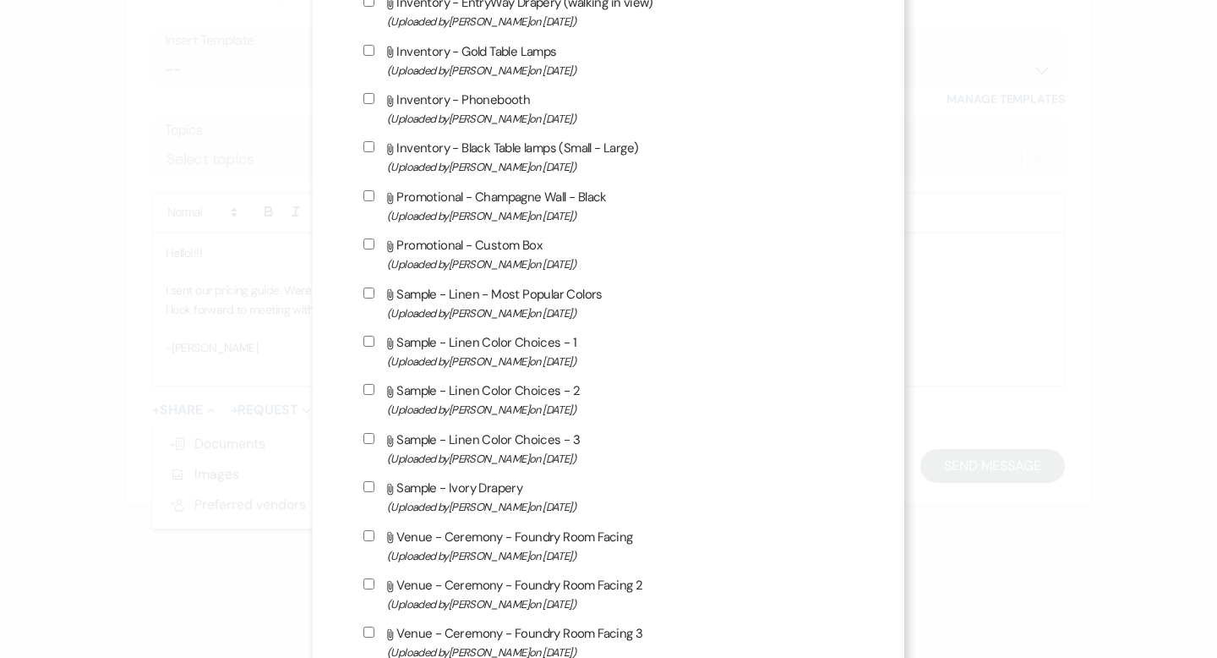
scroll to position [2339, 0]
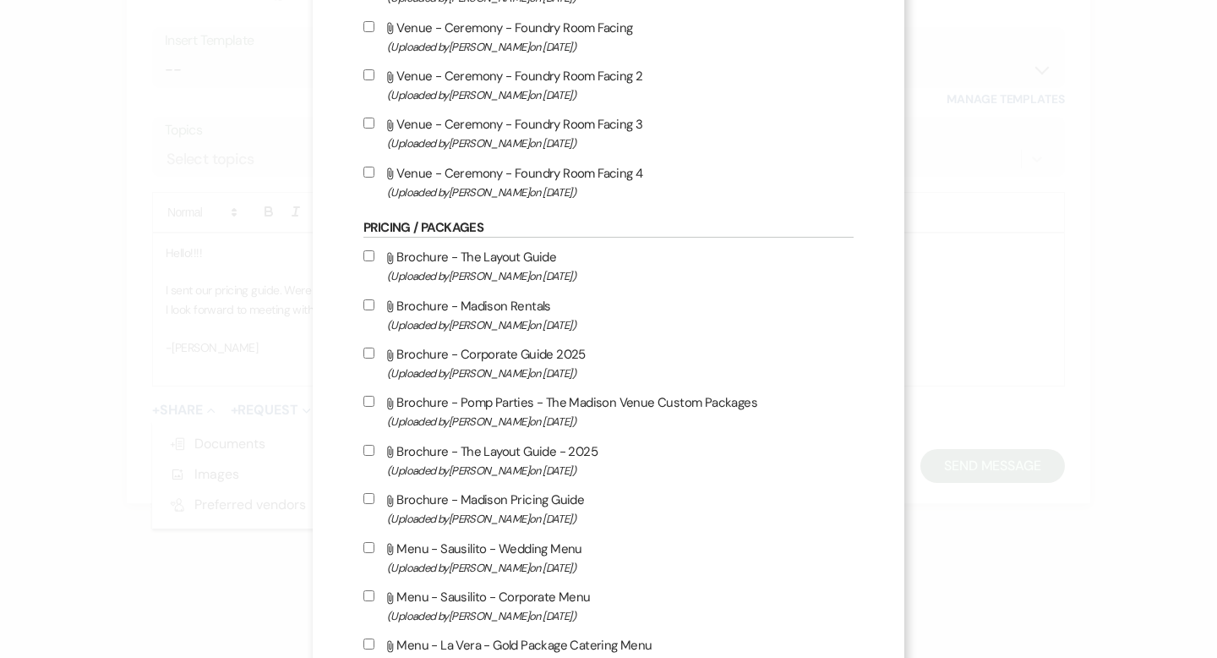
click at [363, 504] on input "Attach File Brochure - Madison Pricing Guide (Uploaded by [PERSON_NAME] on [DAT…" at bounding box center [368, 498] width 11 height 11
checkbox input "true"
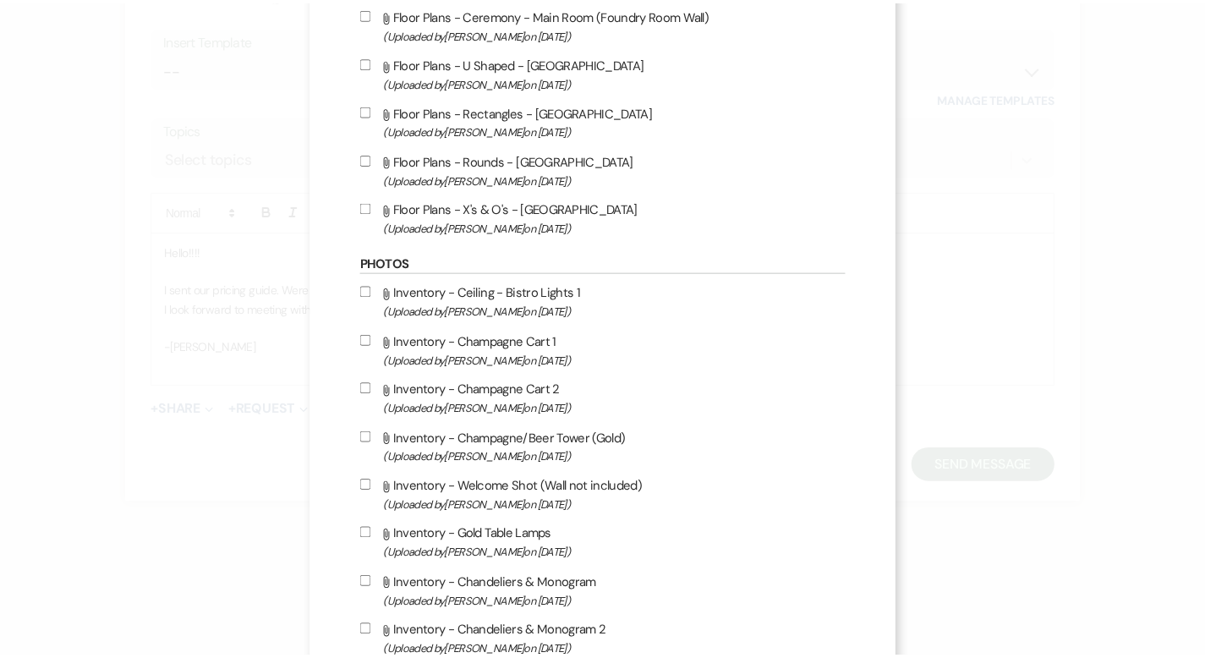
scroll to position [2991, 0]
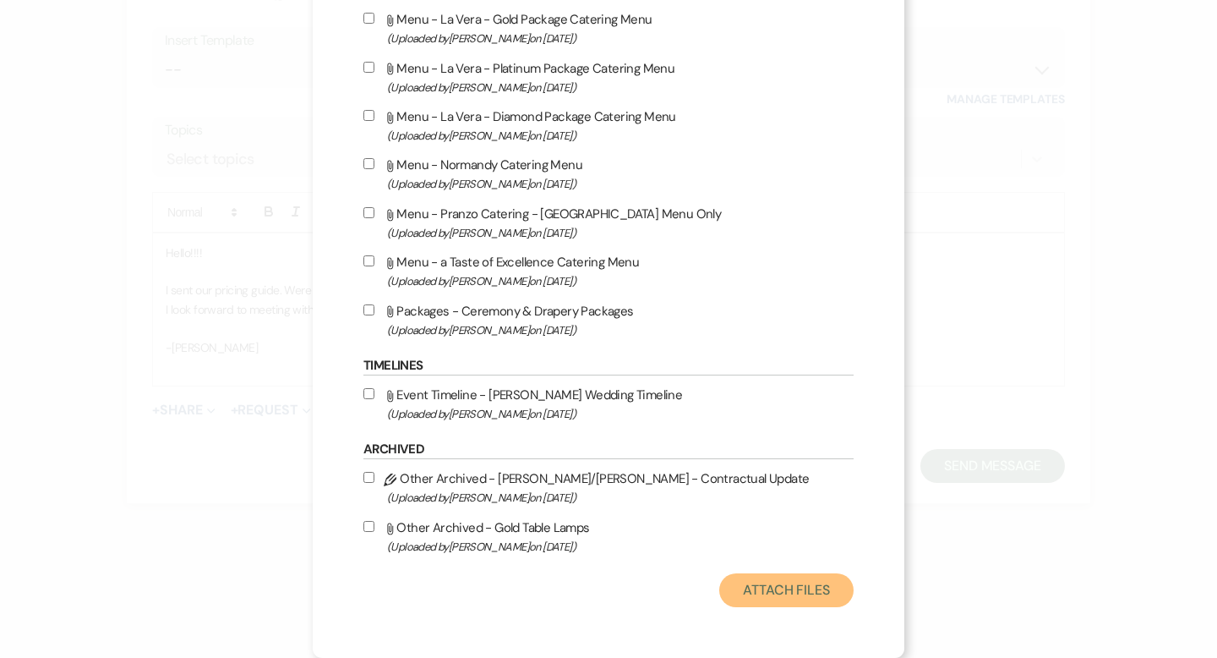
click at [787, 600] on button "Attach Files" at bounding box center [786, 590] width 134 height 34
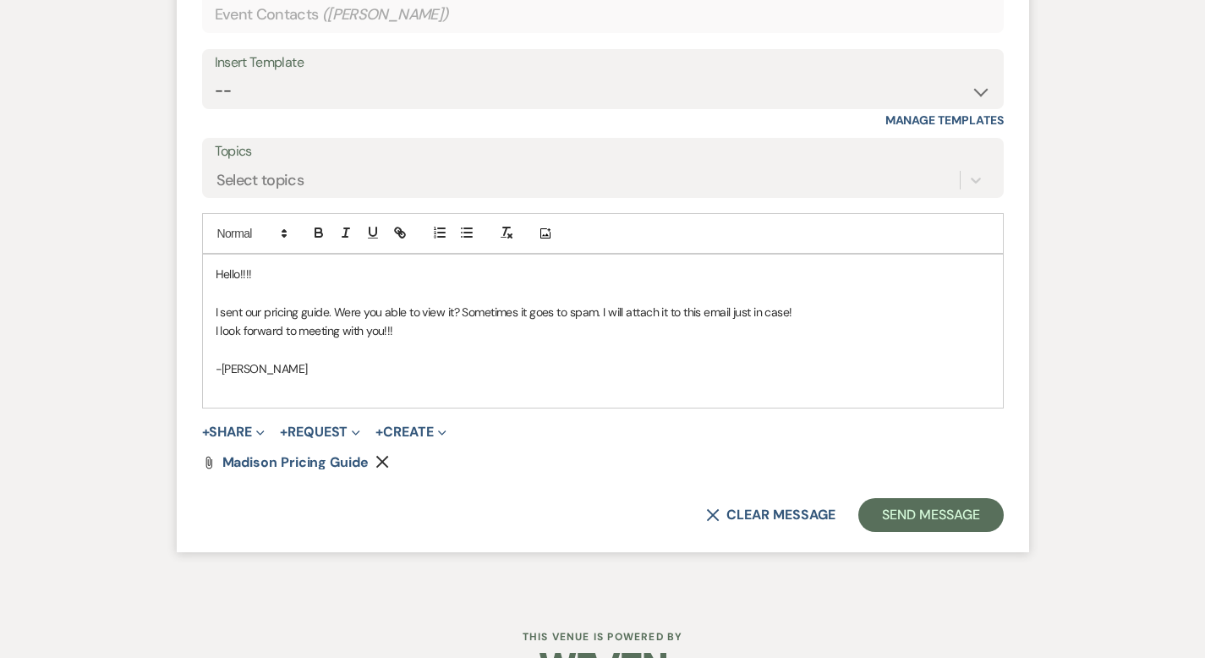
click at [968, 498] on button "Send Message" at bounding box center [930, 515] width 145 height 34
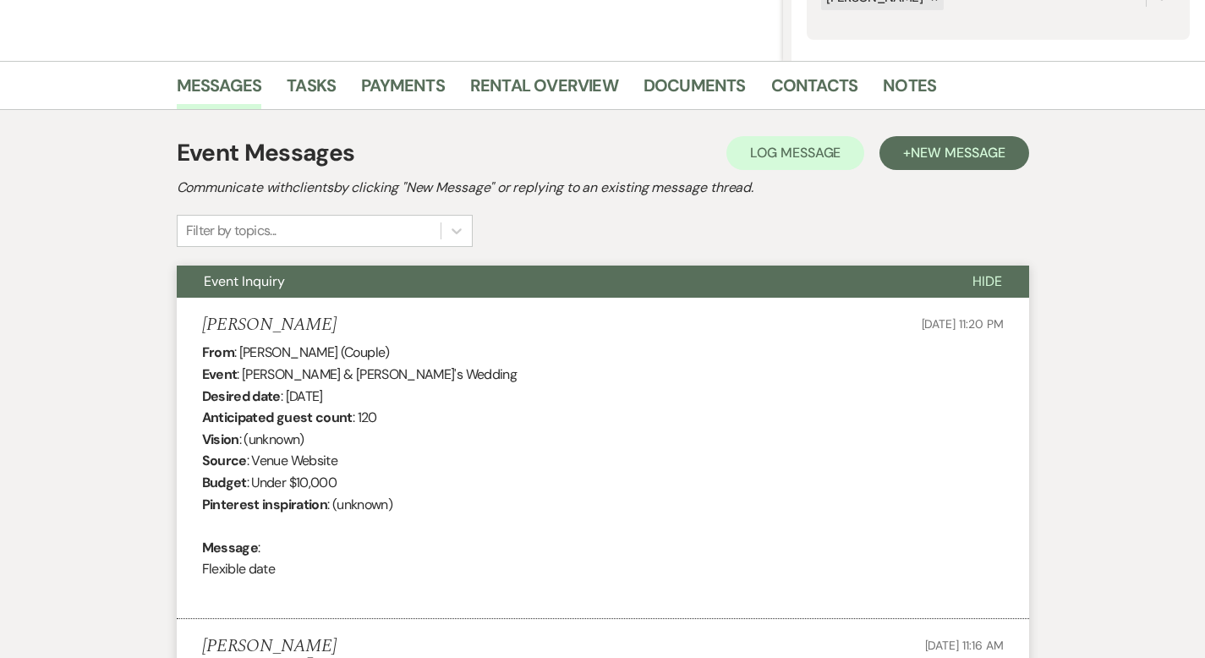
scroll to position [0, 0]
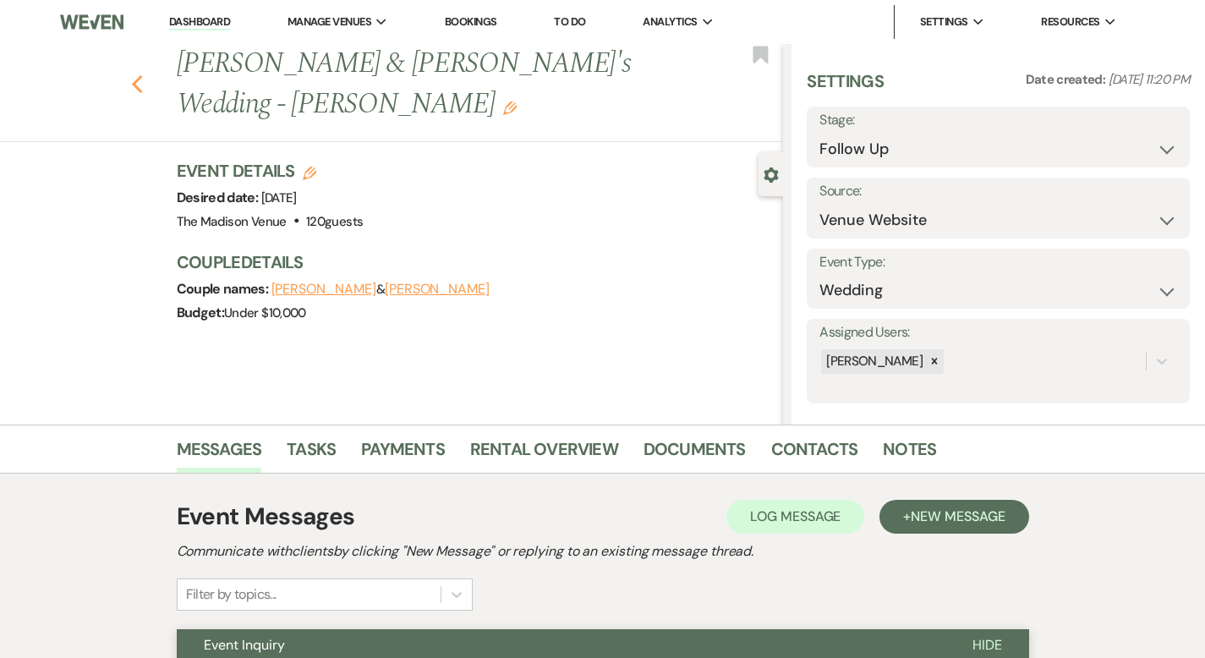
click at [131, 74] on icon "Previous" at bounding box center [137, 84] width 13 height 20
select select "9"
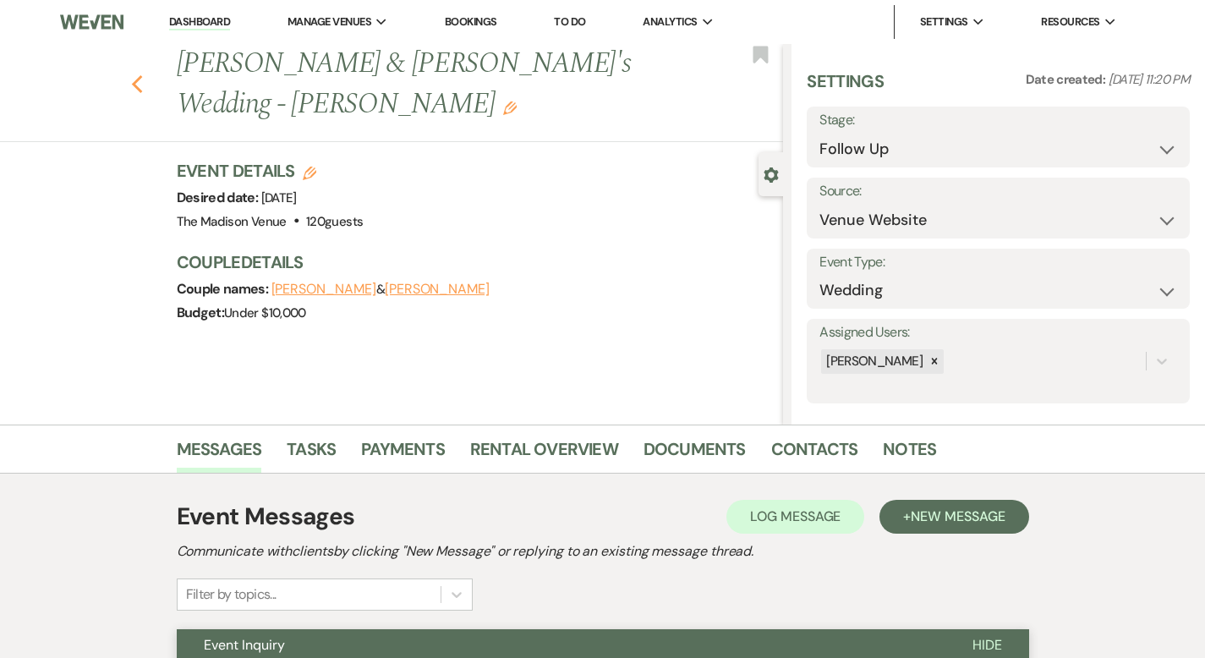
select select "9"
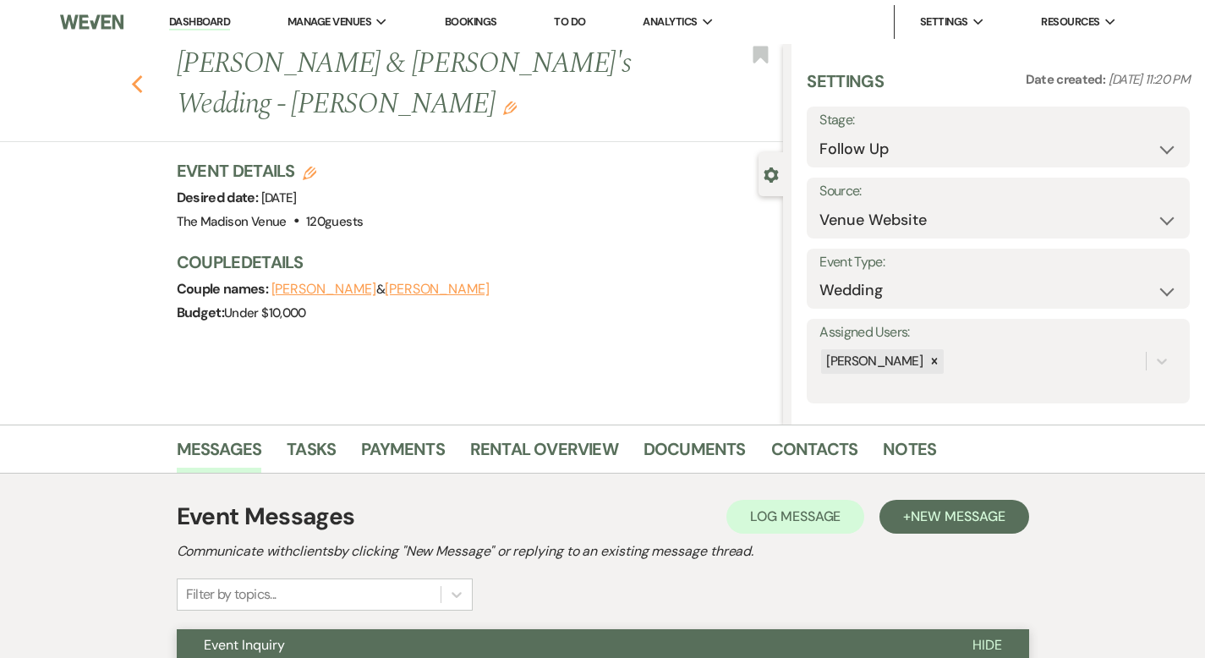
select select "9"
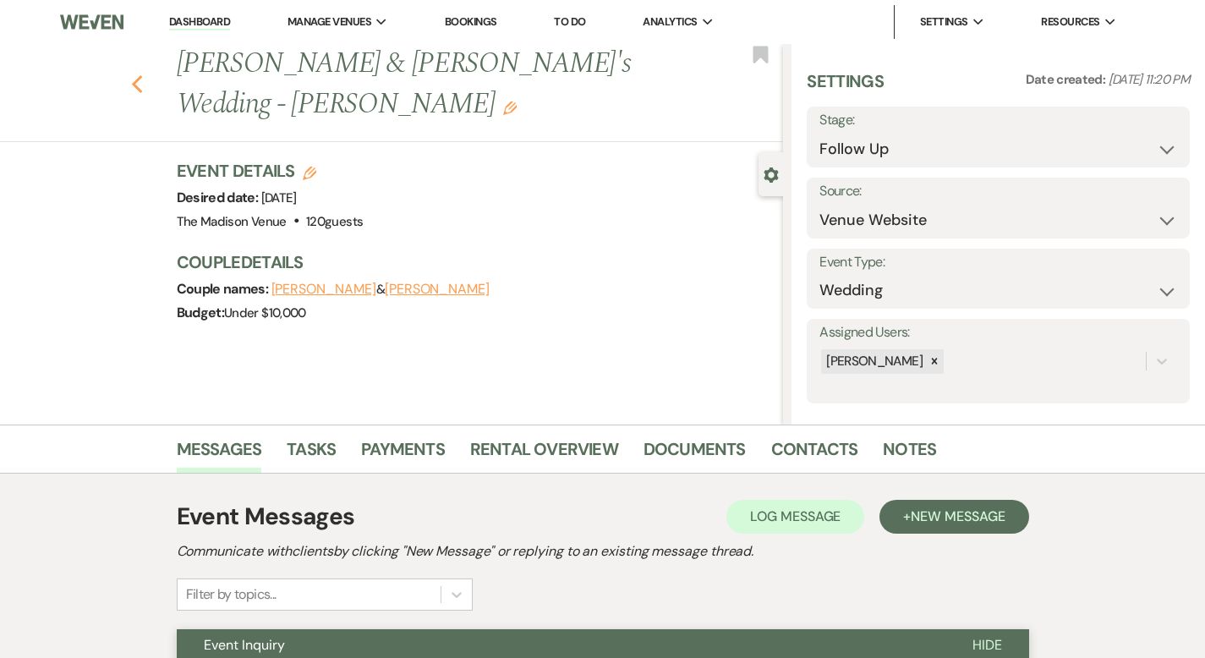
select select "9"
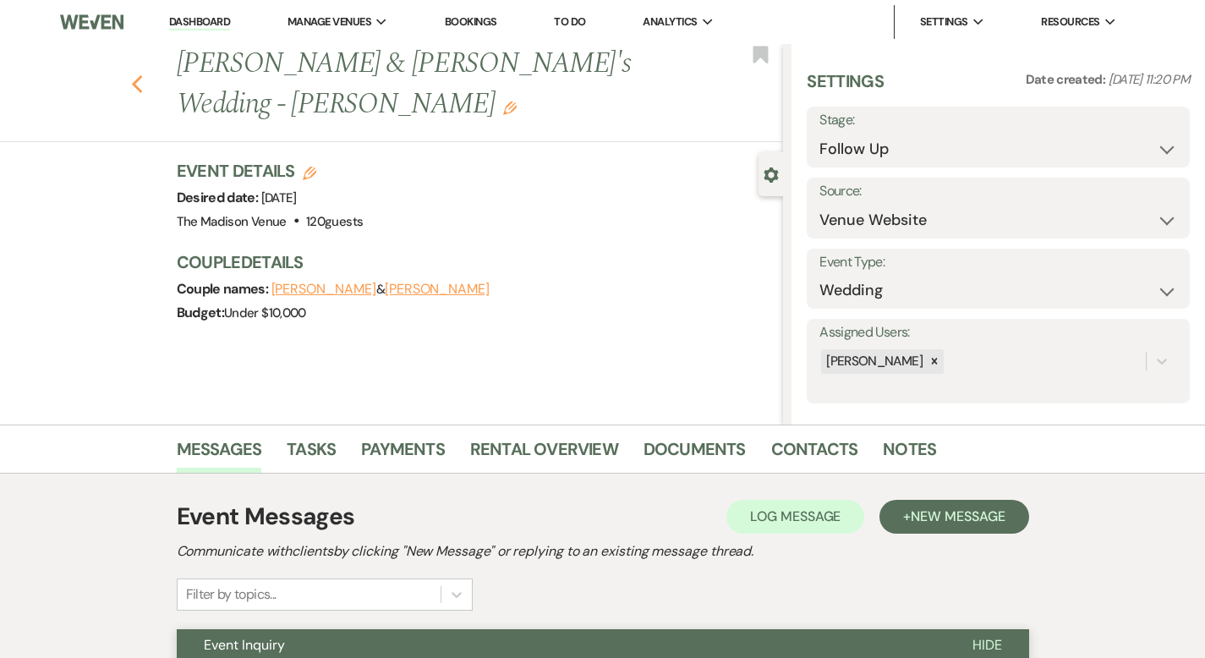
select select "9"
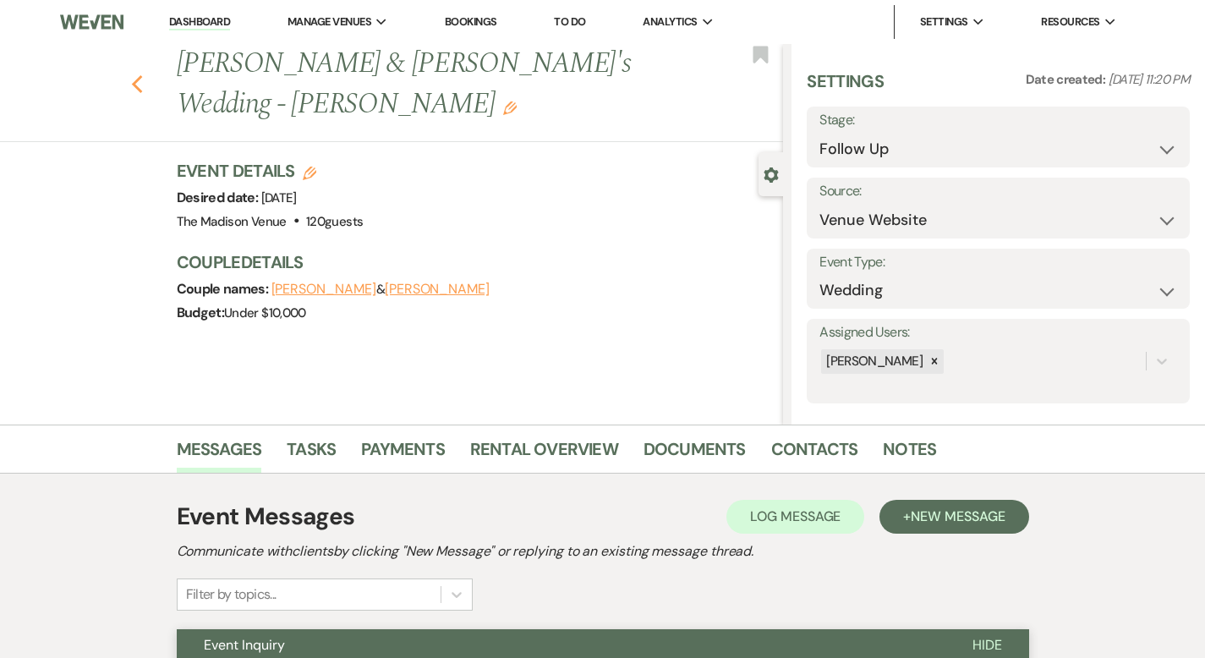
select select "9"
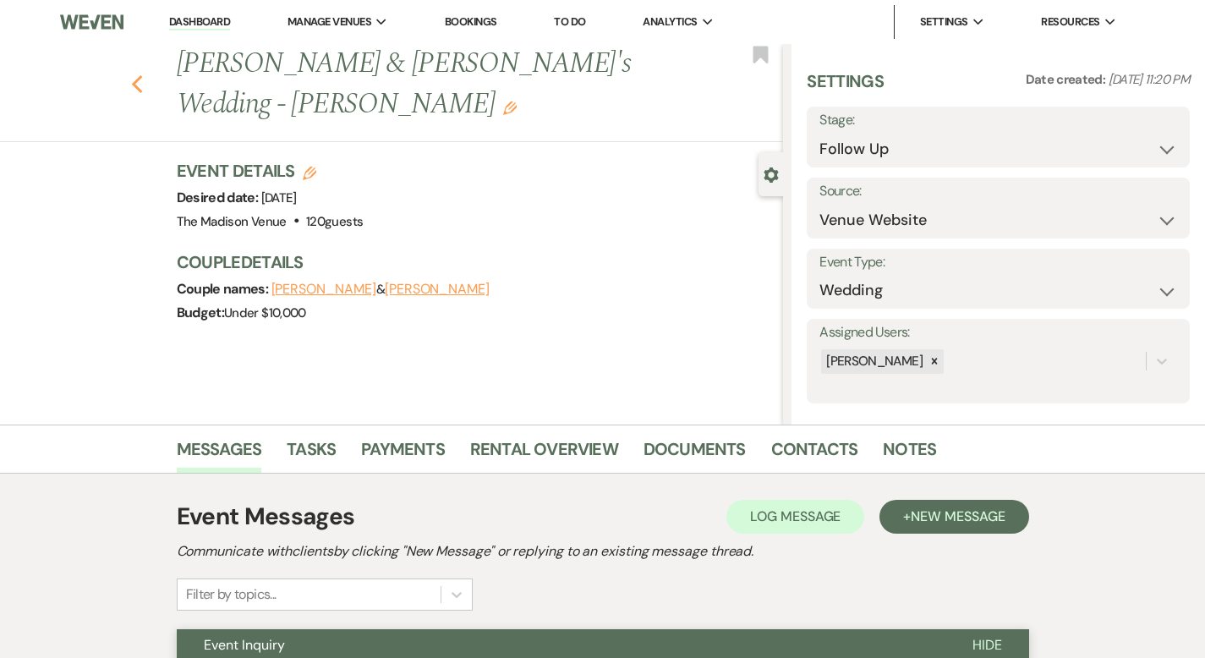
select select "9"
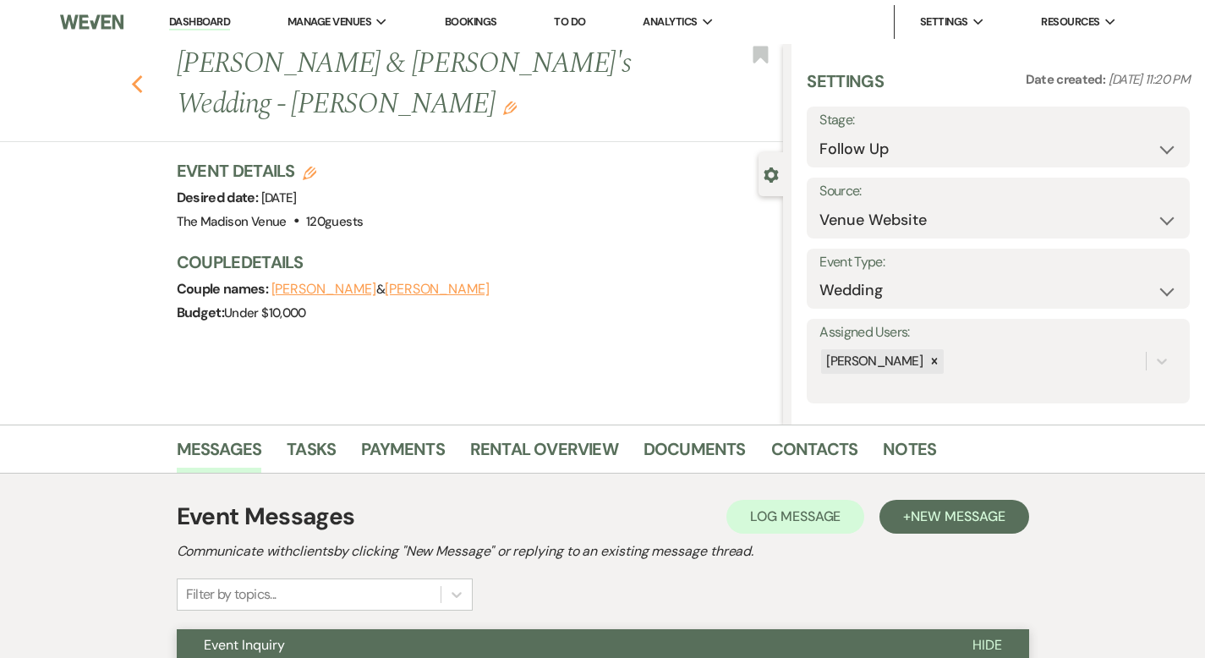
select select "9"
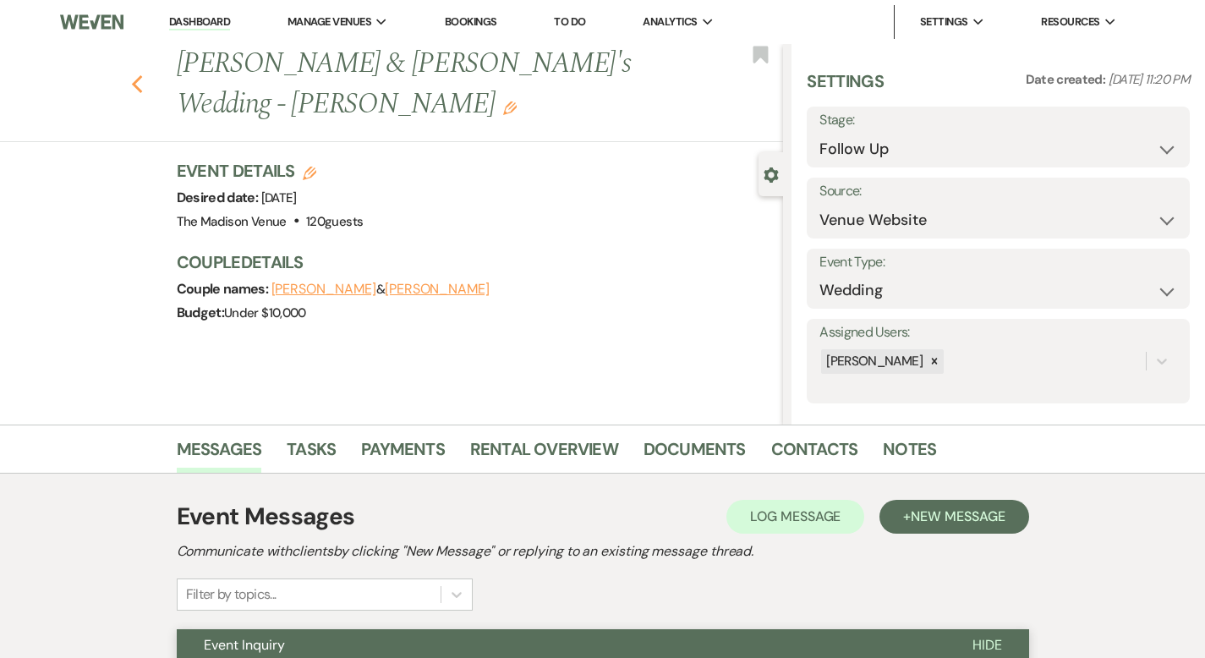
select select "9"
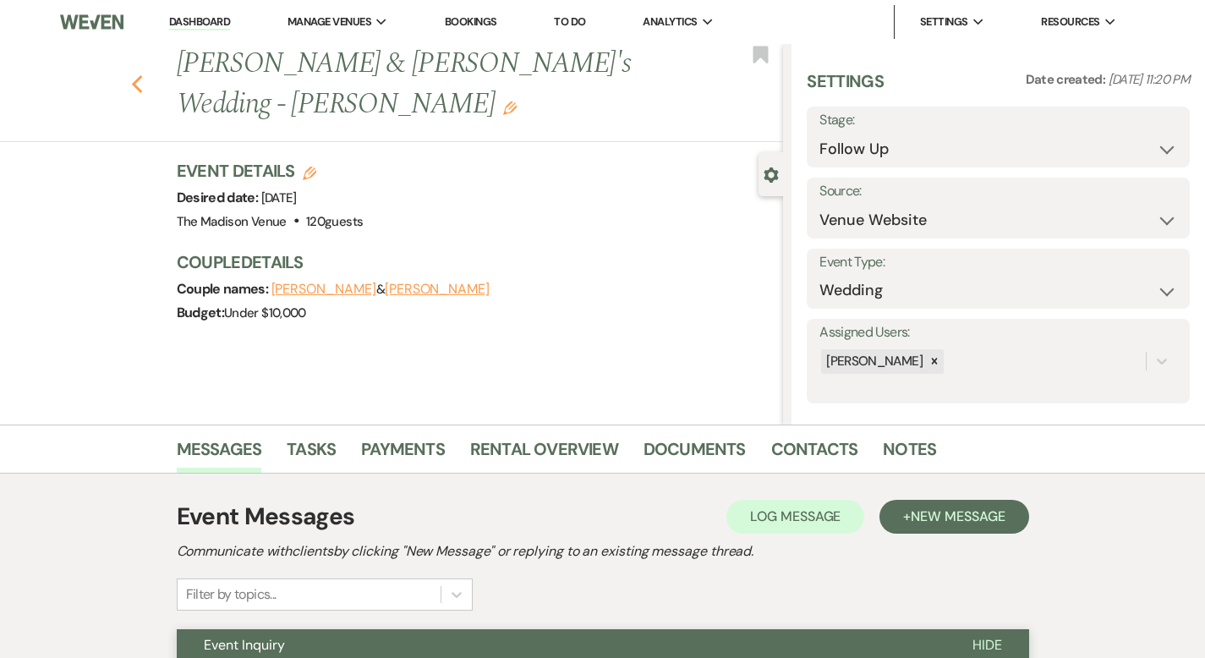
select select "9"
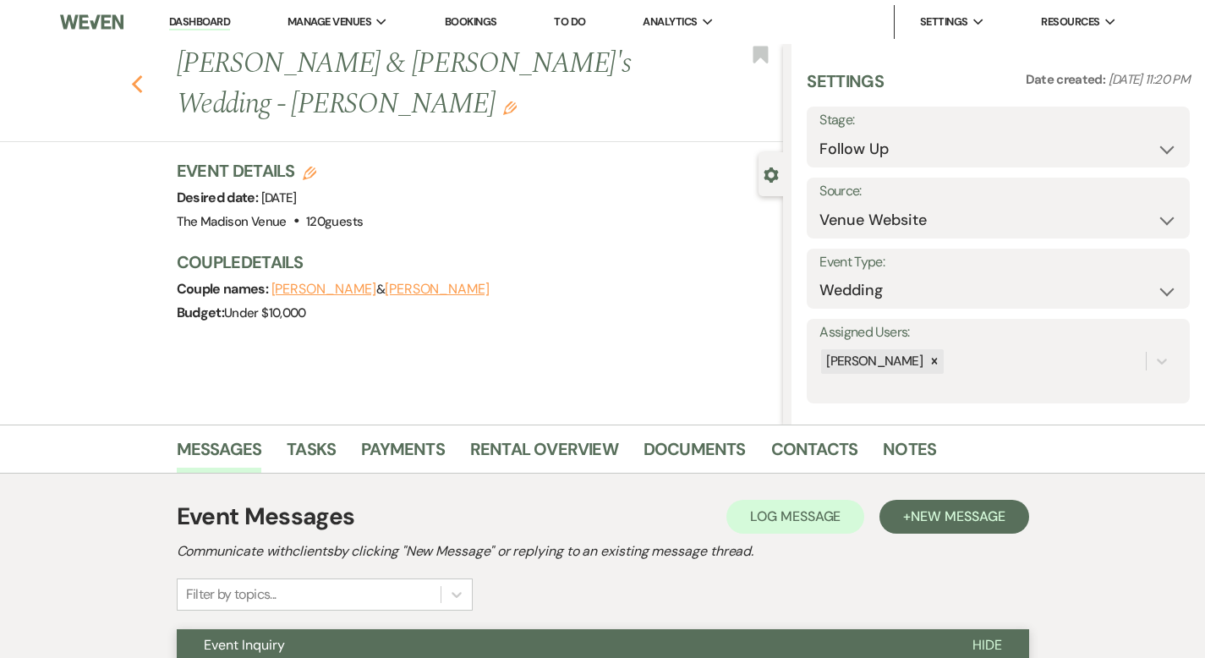
select select "9"
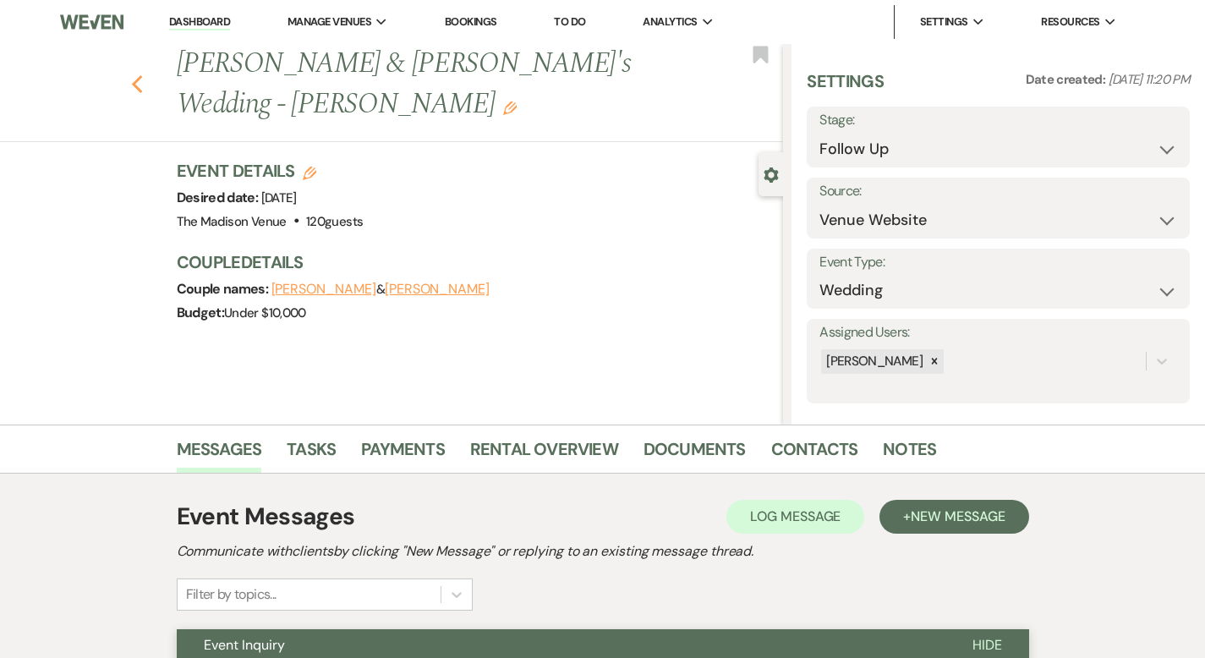
select select "9"
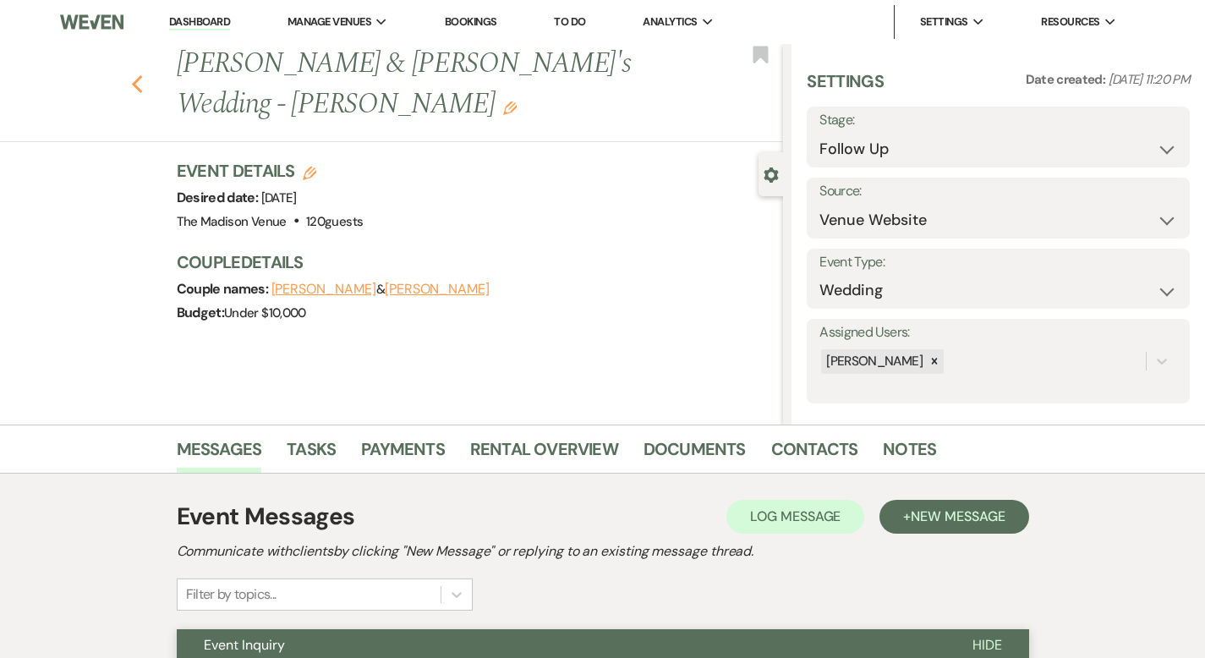
select select "9"
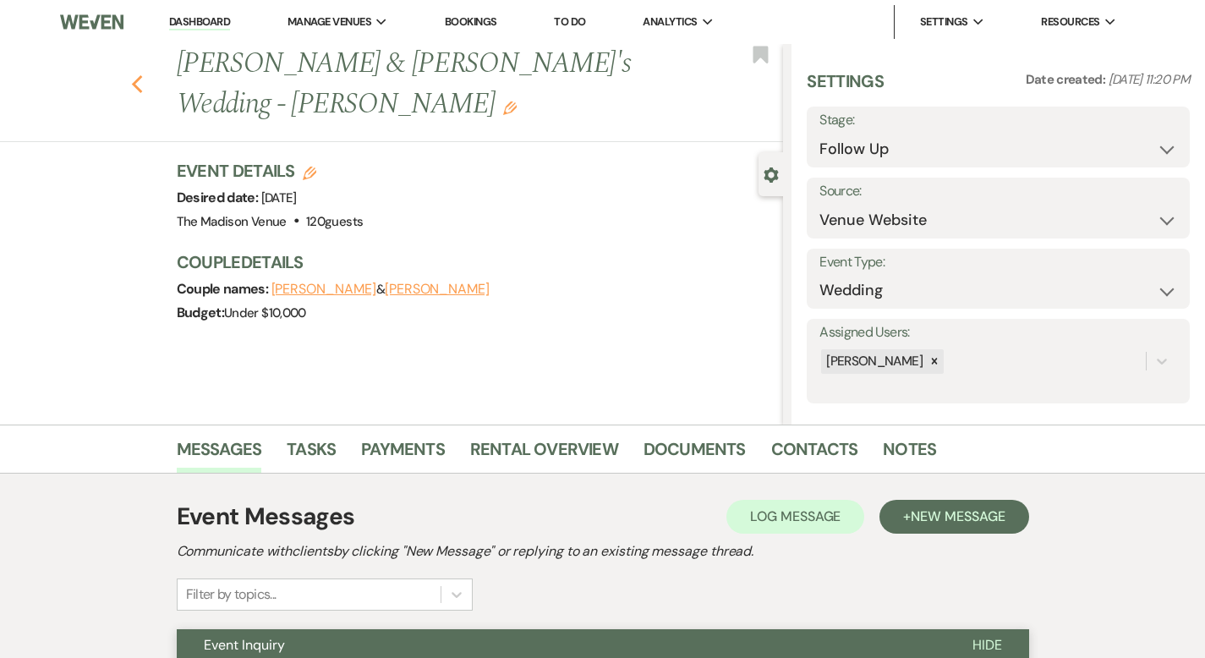
select select "9"
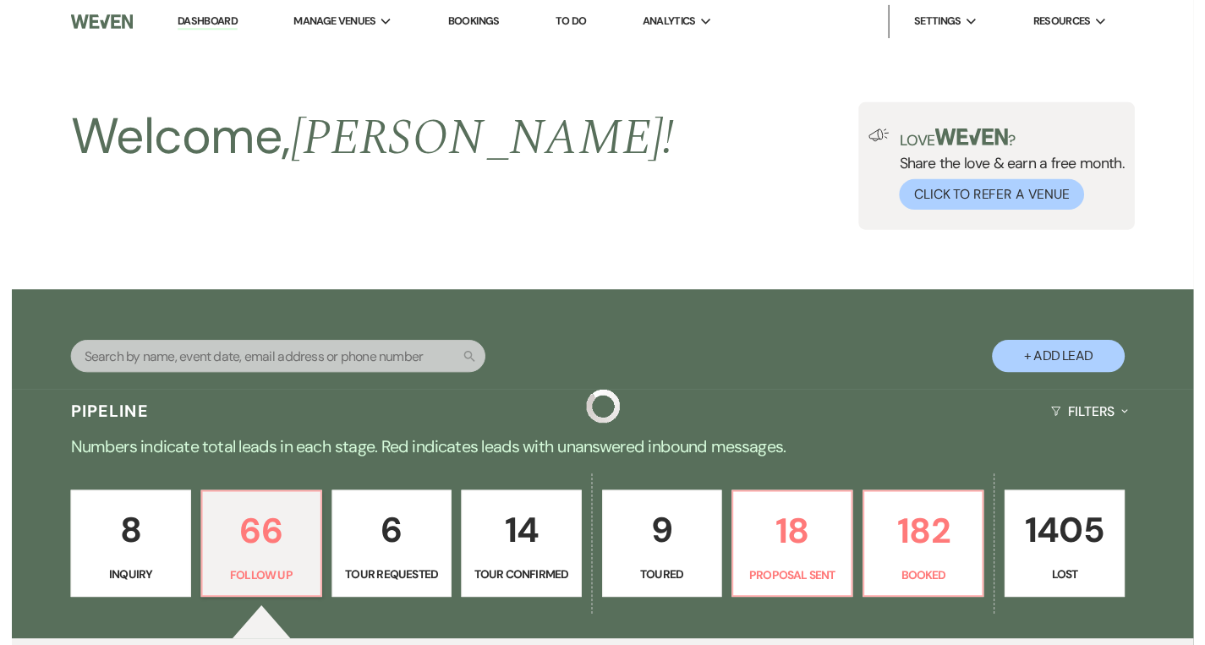
scroll to position [287, 0]
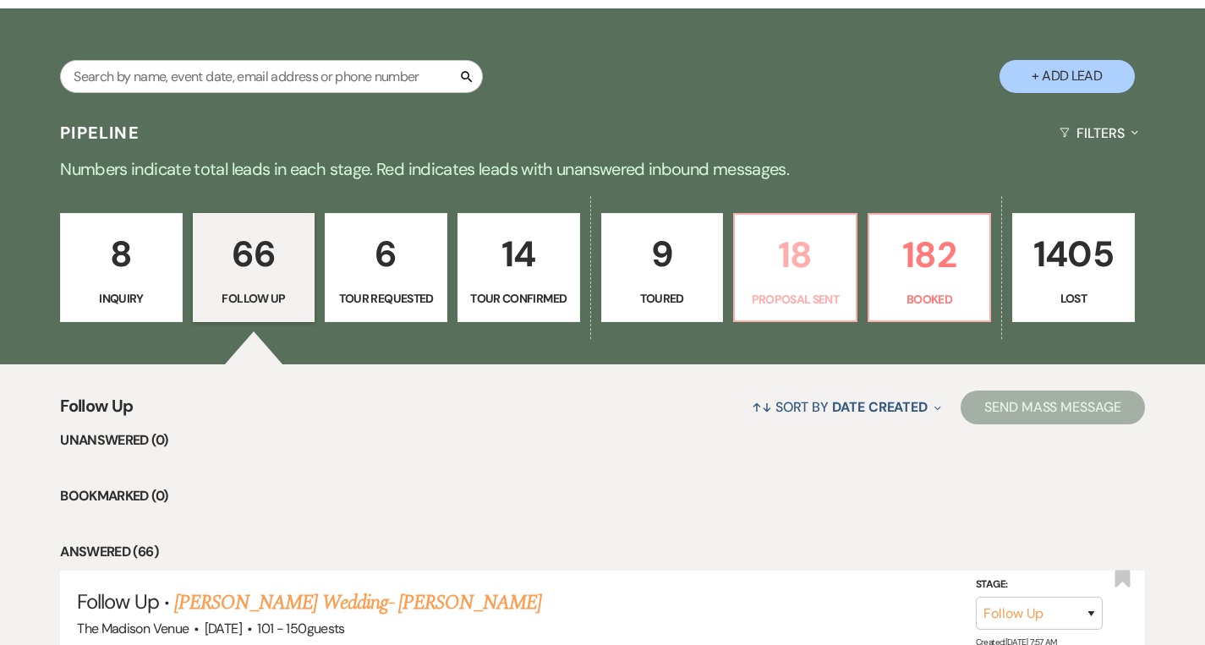
click at [801, 285] on link "18 Proposal Sent" at bounding box center [795, 268] width 124 height 110
select select "6"
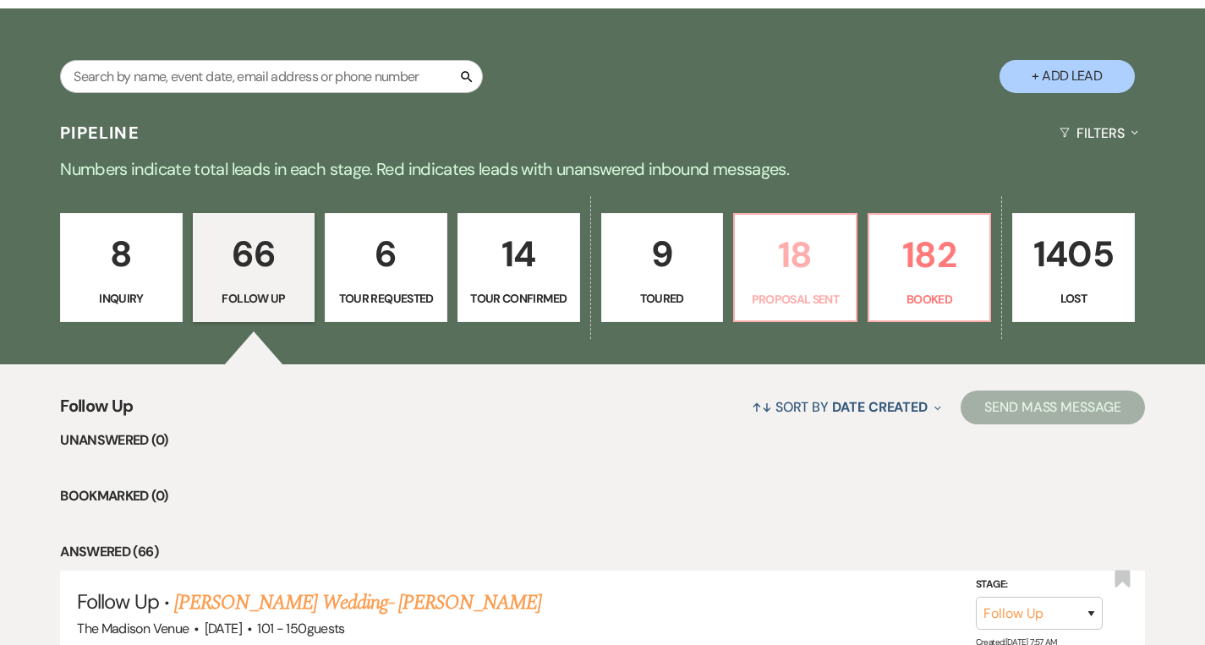
select select "6"
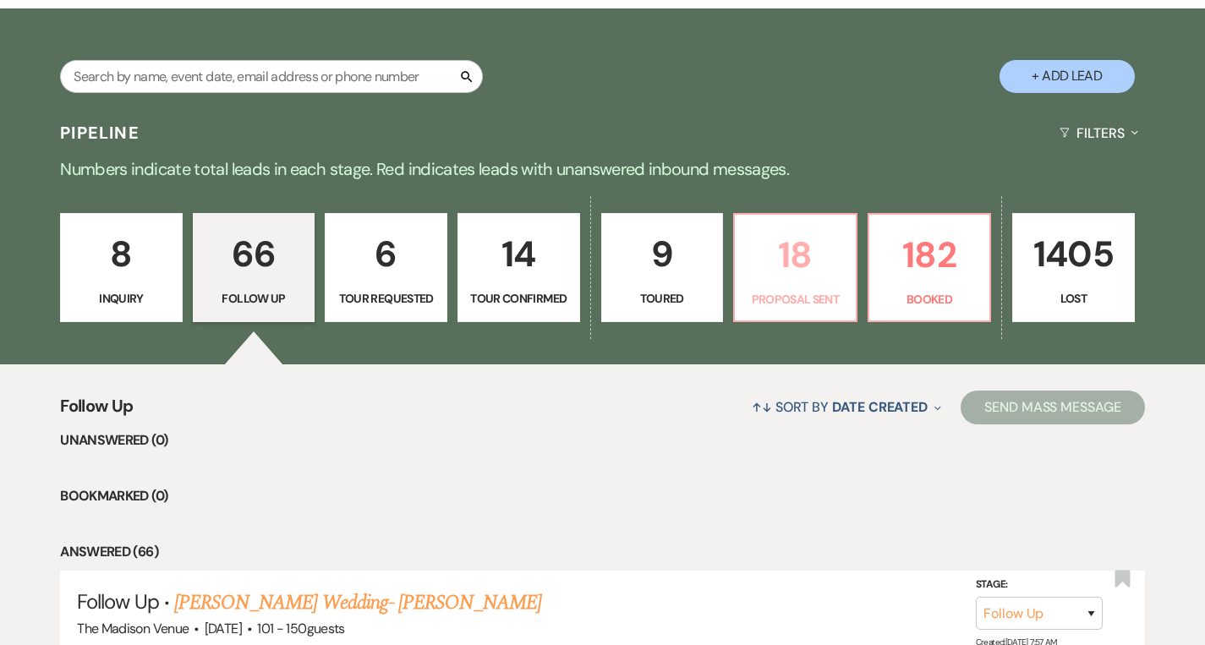
select select "6"
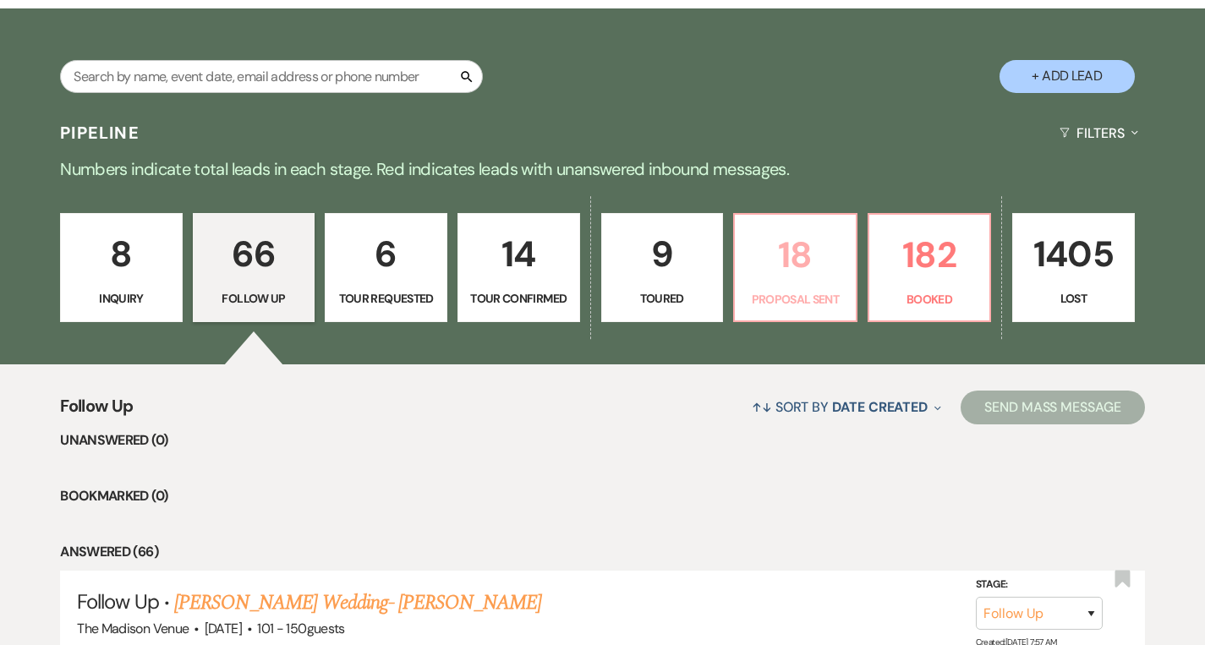
select select "6"
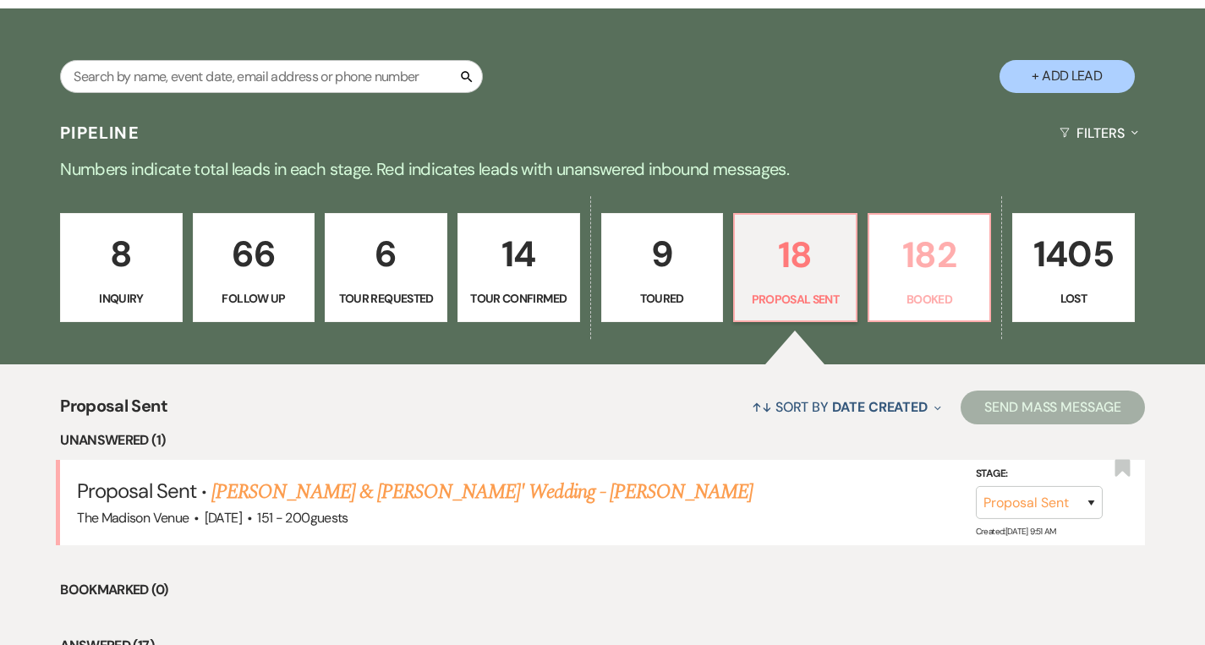
click at [915, 274] on p "182" at bounding box center [929, 255] width 101 height 57
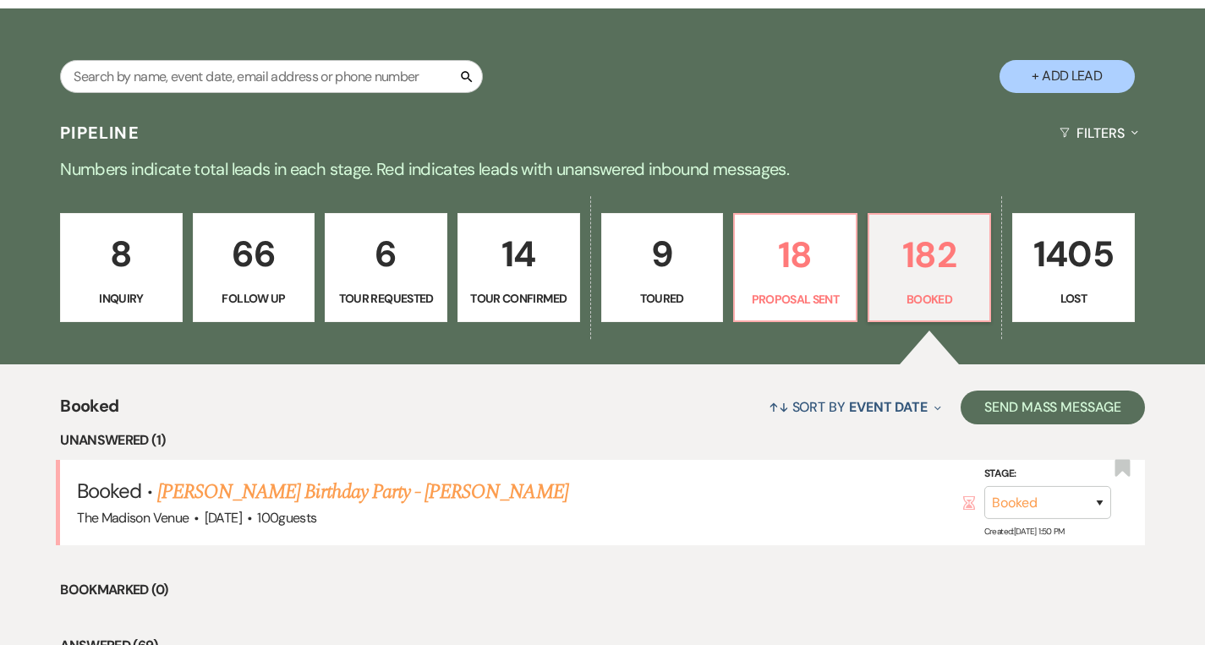
click at [120, 264] on p "8" at bounding box center [121, 254] width 101 height 57
